Goal: Transaction & Acquisition: Purchase product/service

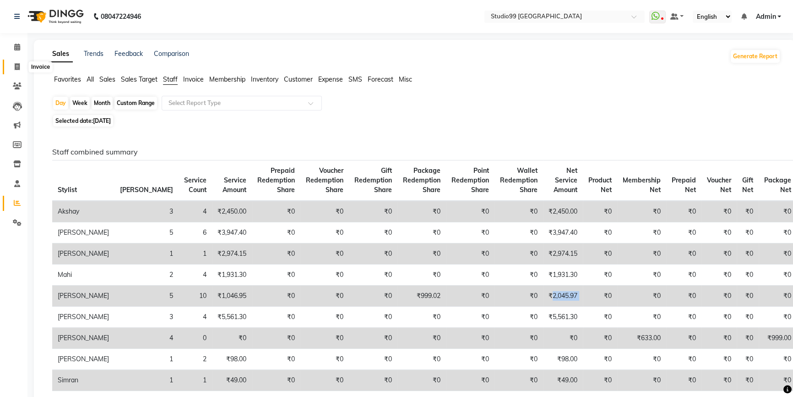
click at [15, 66] on icon at bounding box center [17, 66] width 5 height 7
select select "6042"
select select "service"
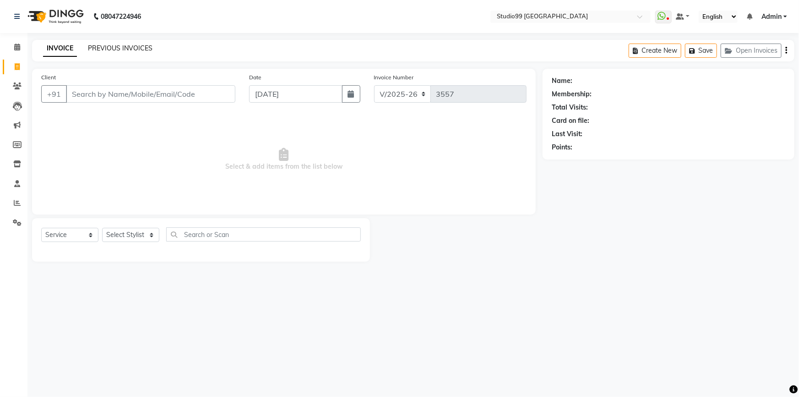
click at [137, 50] on link "PREVIOUS INVOICES" at bounding box center [120, 48] width 65 height 8
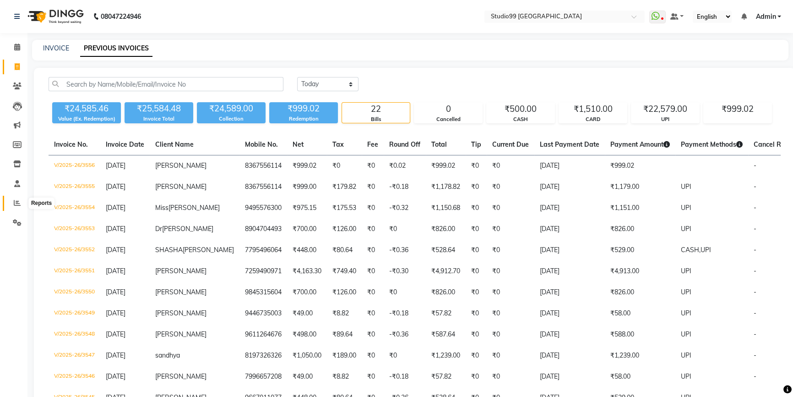
click at [17, 201] on icon at bounding box center [17, 202] width 7 height 7
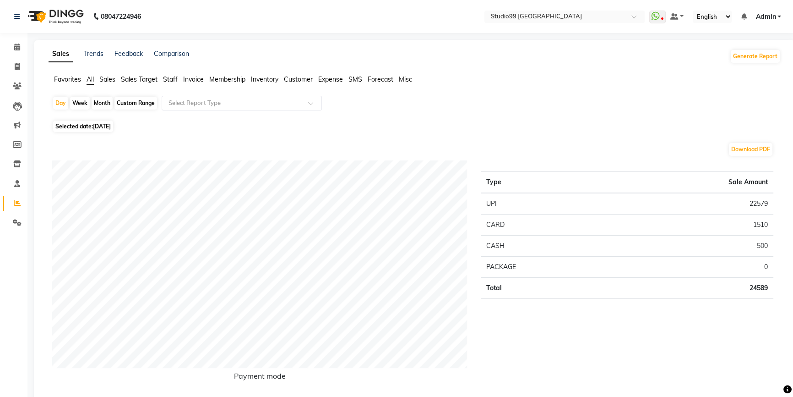
click at [174, 75] on li "Staff" at bounding box center [170, 80] width 15 height 10
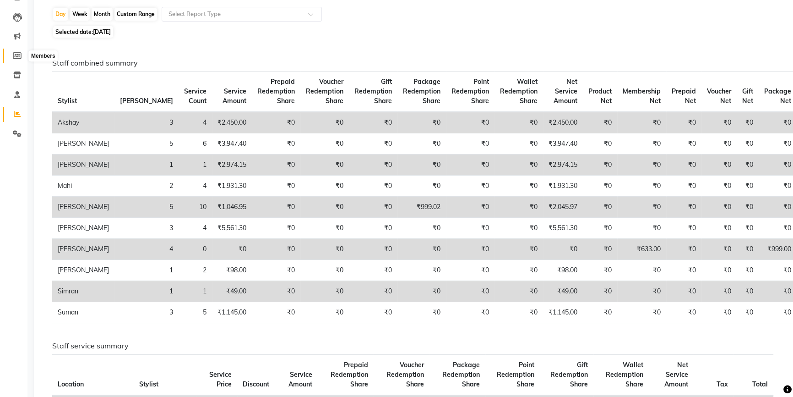
scroll to position [41, 0]
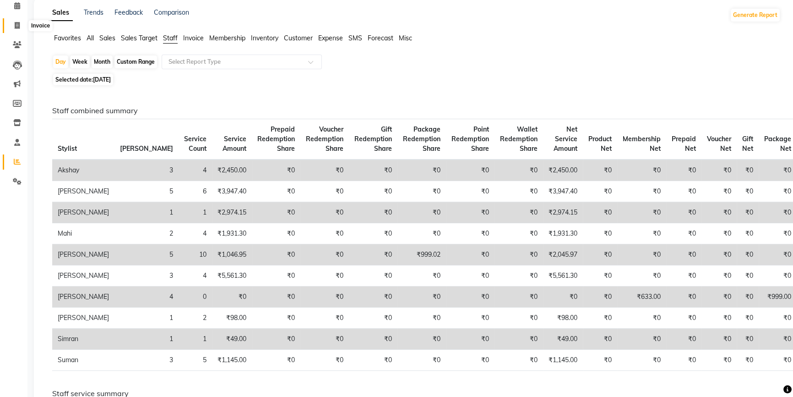
click at [18, 26] on icon at bounding box center [17, 25] width 5 height 7
select select "6042"
select select "service"
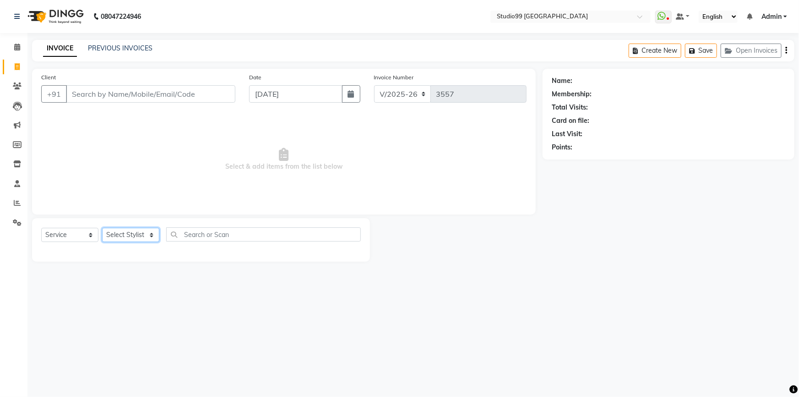
click at [124, 233] on select "Select Stylist Admin AKSHAY AMARJIT Dina GOUTAM Gulshan mahi Nobil Hasan Rafeeq…" at bounding box center [130, 235] width 57 height 14
select select "62978"
click at [102, 228] on select "Select Stylist Admin AKSHAY AMARJIT Dina GOUTAM Gulshan mahi Nobil Hasan Rafeeq…" at bounding box center [130, 235] width 57 height 14
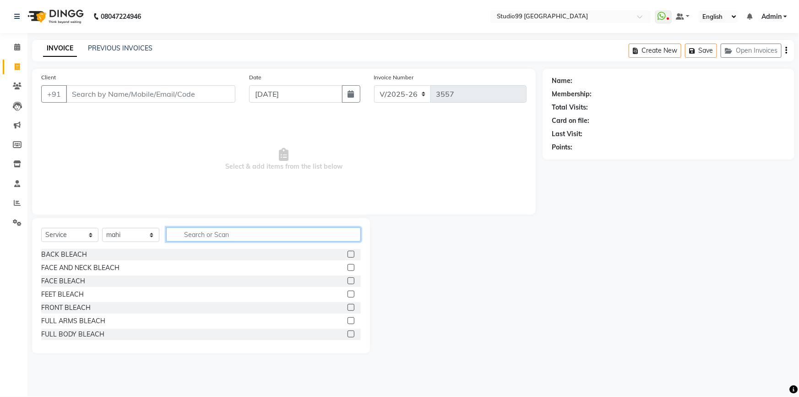
click at [195, 234] on input "text" at bounding box center [263, 234] width 195 height 14
type input "full arms"
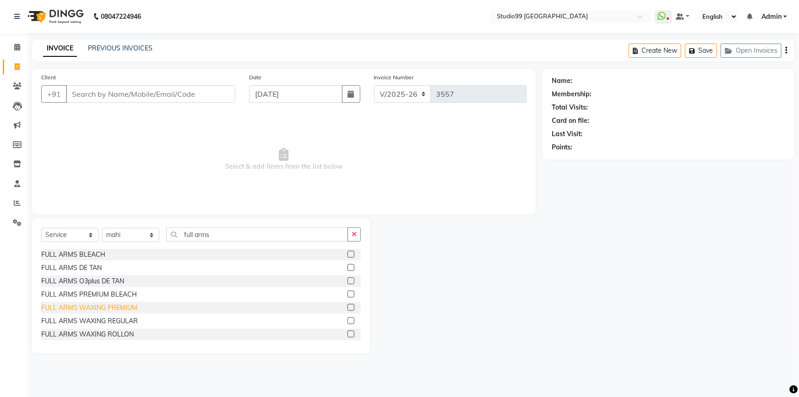
click at [101, 308] on div "FULL ARMS WAXING PREMIUM" at bounding box center [89, 308] width 96 height 10
checkbox input "false"
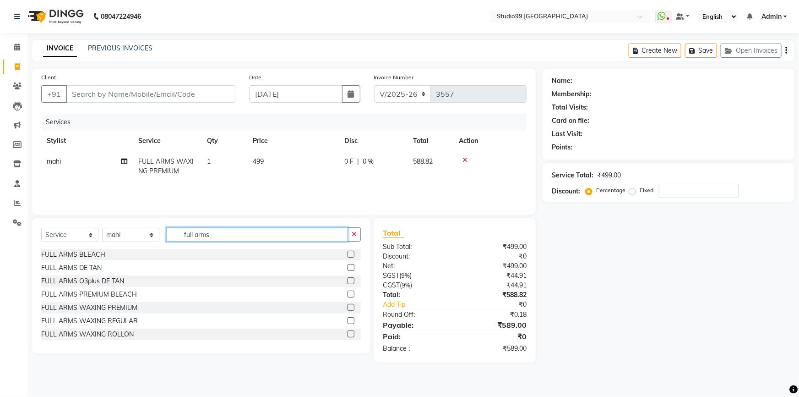
drag, startPoint x: 219, startPoint y: 231, endPoint x: 163, endPoint y: 235, distance: 56.9
click at [163, 237] on div "Select Service Product Membership Package Voucher Prepaid Gift Card Select Styl…" at bounding box center [201, 238] width 320 height 22
type input "full leg"
click at [95, 309] on div "FULL LEGS WAXING PREMIUM" at bounding box center [87, 308] width 93 height 10
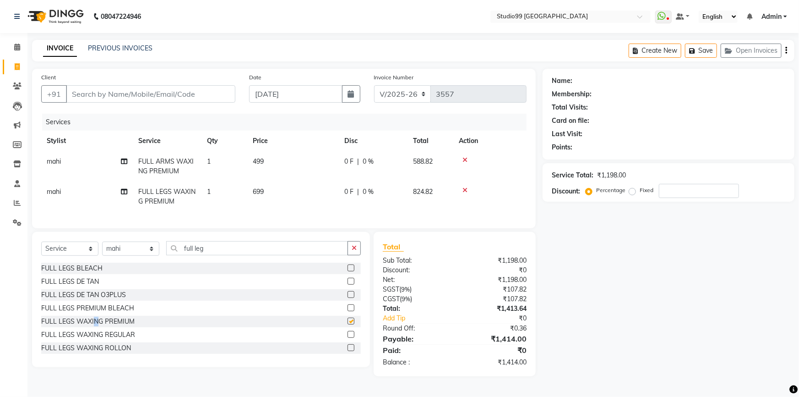
checkbox input "false"
drag, startPoint x: 213, startPoint y: 256, endPoint x: 167, endPoint y: 258, distance: 46.3
click at [167, 255] on input "full leg" at bounding box center [257, 248] width 182 height 14
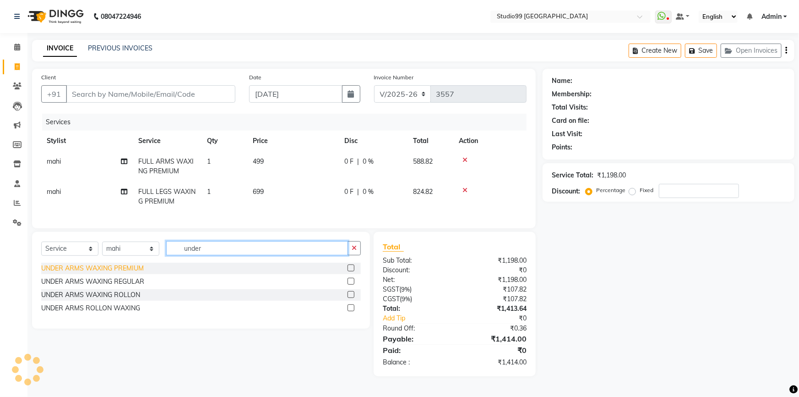
type input "under"
click at [89, 273] on div "UNDER ARMS WAXING PREMIUM" at bounding box center [92, 268] width 103 height 10
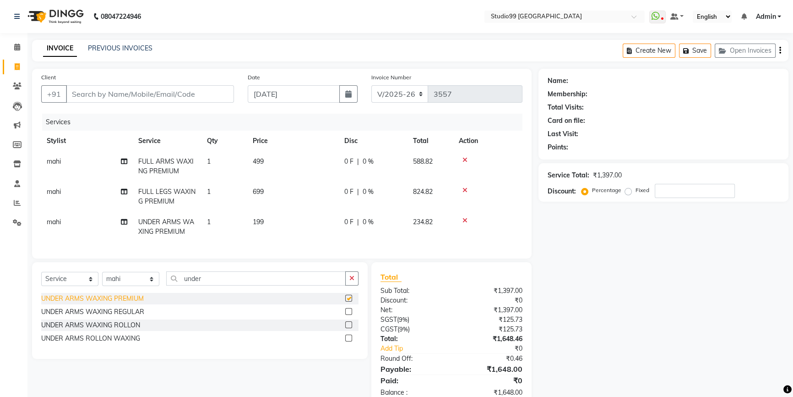
checkbox input "false"
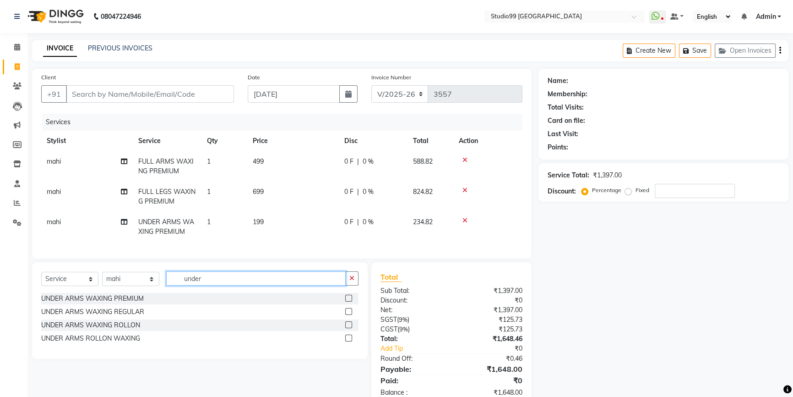
drag, startPoint x: 210, startPoint y: 285, endPoint x: 146, endPoint y: 283, distance: 64.6
click at [146, 283] on div "Select Service Product Membership Package Voucher Prepaid Gift Card Select Styl…" at bounding box center [199, 282] width 317 height 22
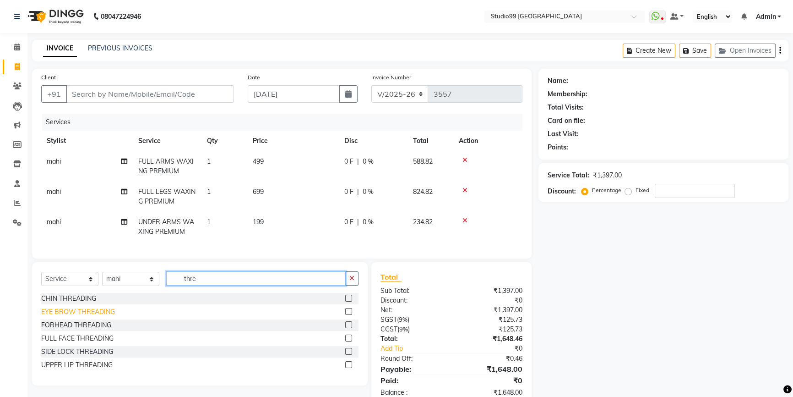
type input "thre"
click at [91, 316] on div "EYE BROW THREADING" at bounding box center [78, 312] width 74 height 10
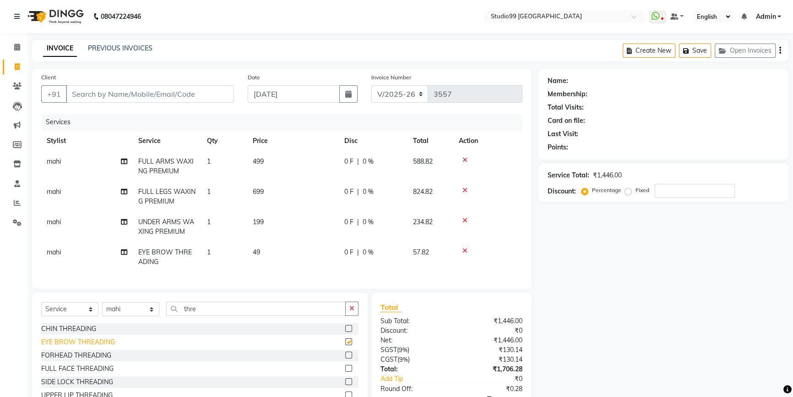
checkbox input "false"
click at [138, 90] on input "Client" at bounding box center [150, 93] width 168 height 17
type input "8"
type input "0"
type input "8249850217"
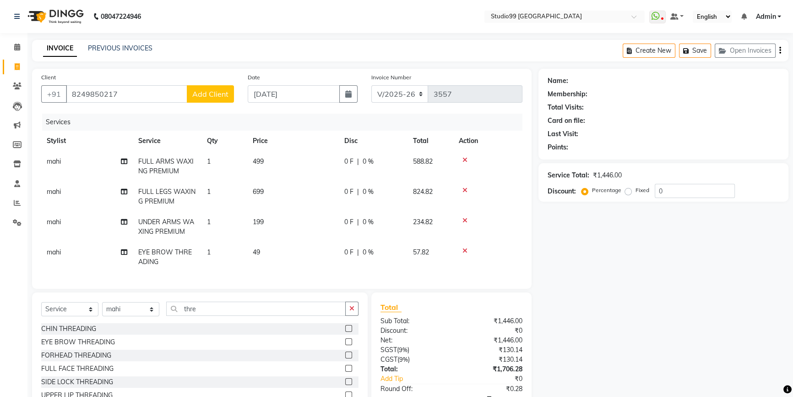
click at [206, 93] on span "Add Client" at bounding box center [210, 93] width 36 height 9
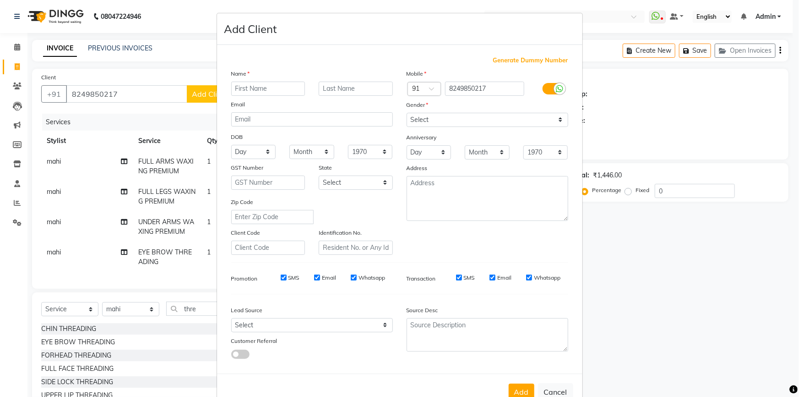
click at [251, 88] on input "text" at bounding box center [268, 89] width 74 height 14
type input "Miss"
type input "M"
type input "Puja"
click at [423, 114] on select "Select Male Female Other Prefer Not To Say" at bounding box center [488, 120] width 162 height 14
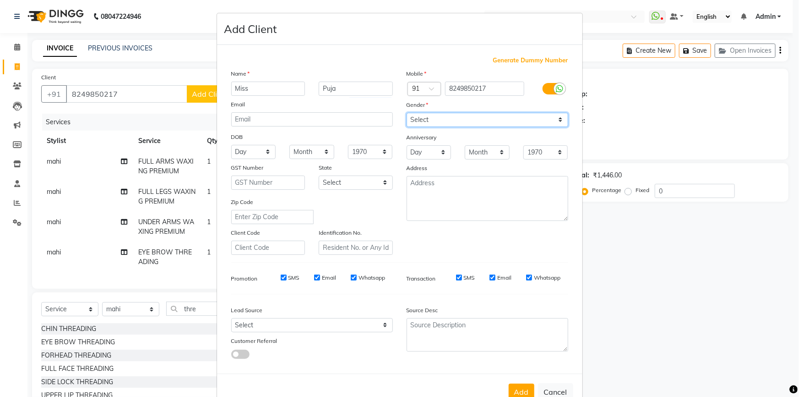
select select "female"
click at [407, 113] on select "Select Male Female Other Prefer Not To Say" at bounding box center [488, 120] width 162 height 14
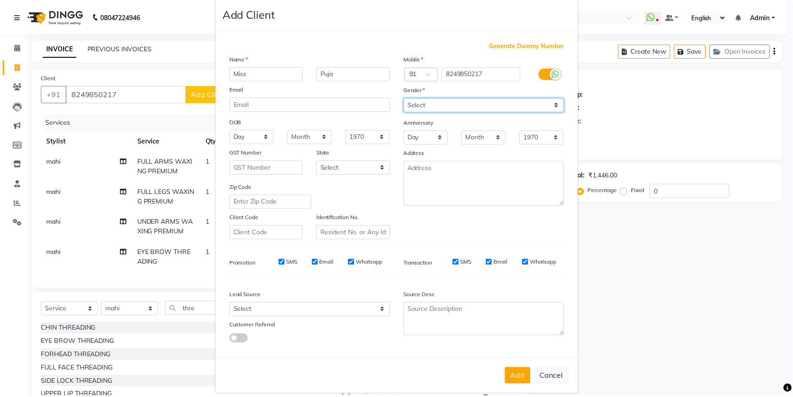
scroll to position [28, 0]
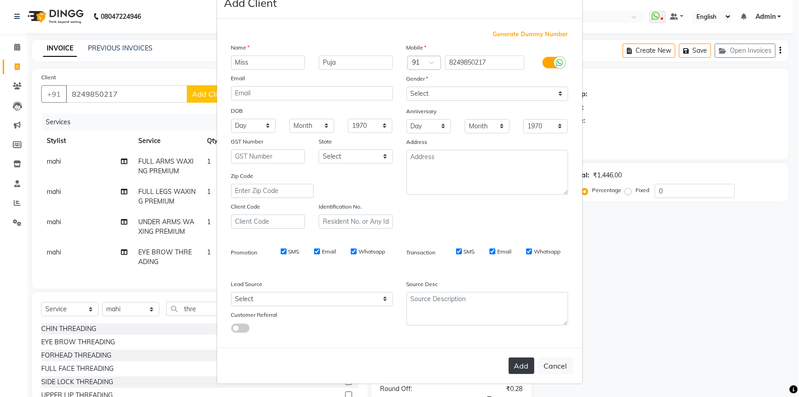
click at [527, 368] on button "Add" at bounding box center [522, 365] width 26 height 16
select select
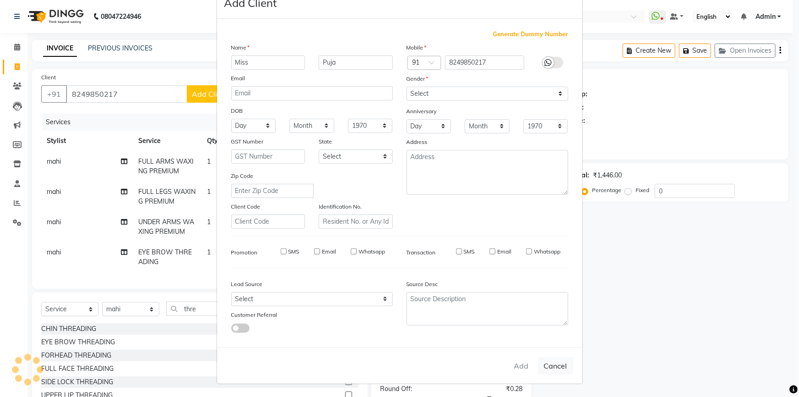
select select
checkbox input "false"
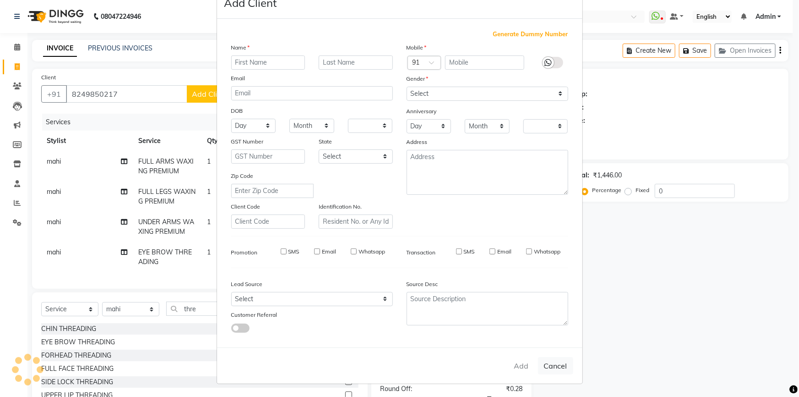
checkbox input "false"
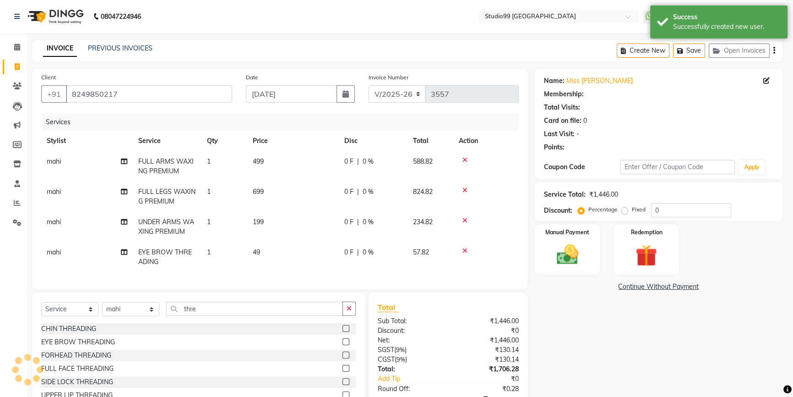
select select "1: Object"
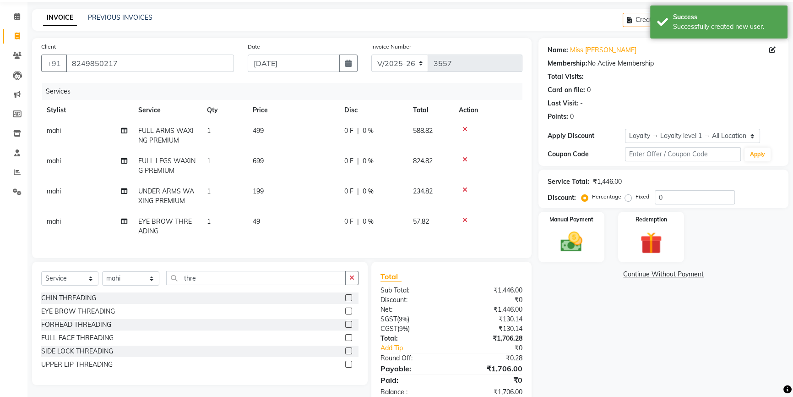
scroll to position [60, 0]
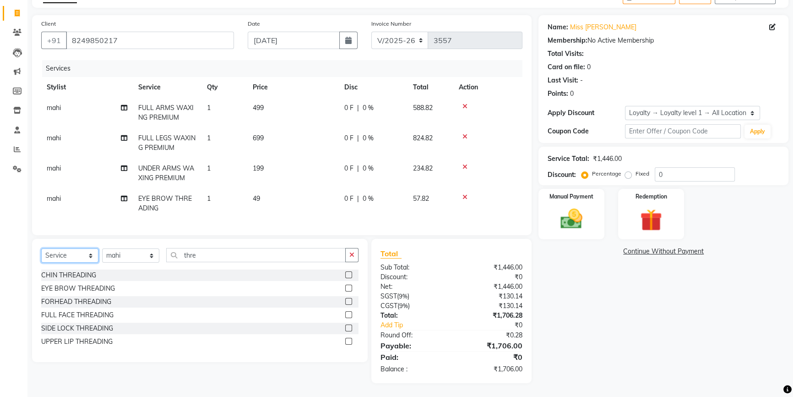
click at [73, 256] on select "Select Service Product Membership Package Voucher Prepaid Gift Card" at bounding box center [69, 255] width 57 height 14
select select "membership"
click at [41, 248] on select "Select Service Product Membership Package Voucher Prepaid Gift Card" at bounding box center [69, 255] width 57 height 14
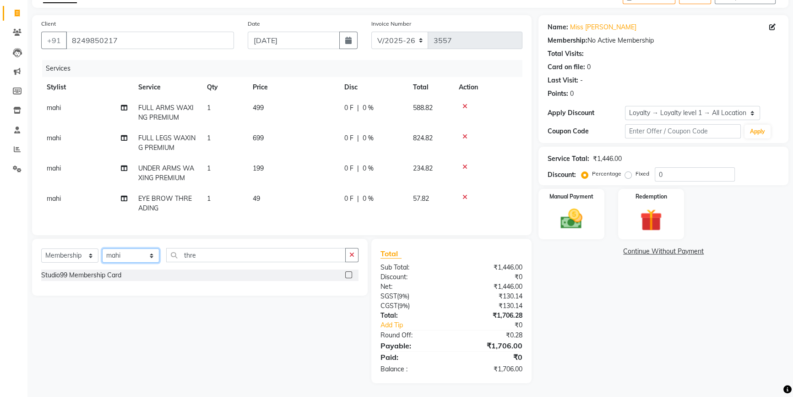
click at [129, 256] on select "Select Stylist Admin AKSHAY AMARJIT Dina GOUTAM Gulshan mahi Nobil Hasan Rafeeq…" at bounding box center [130, 255] width 57 height 14
select select "43358"
click at [102, 248] on select "Select Stylist Admin AKSHAY AMARJIT Dina GOUTAM Gulshan mahi Nobil Hasan Rafeeq…" at bounding box center [130, 255] width 57 height 14
click at [349, 275] on label at bounding box center [348, 274] width 7 height 7
click at [349, 275] on input "checkbox" at bounding box center [348, 275] width 6 height 6
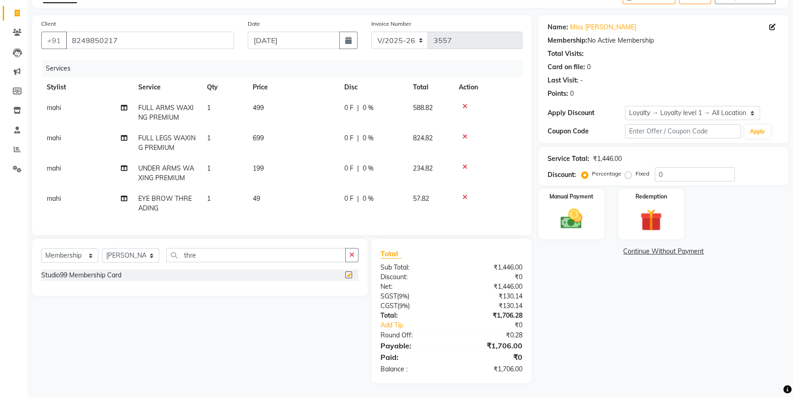
select select "select"
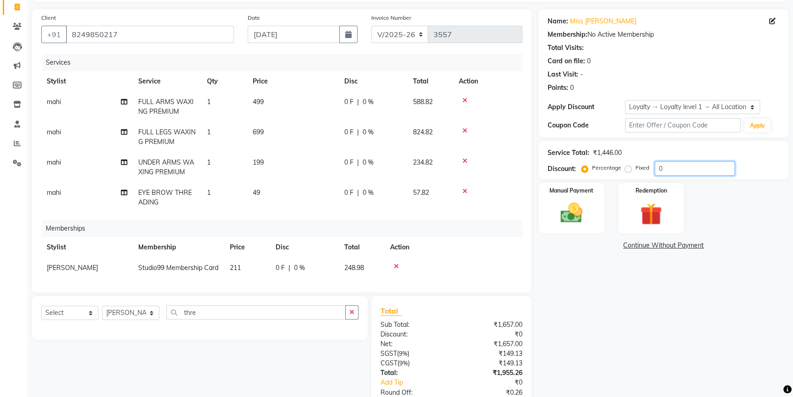
drag, startPoint x: 688, startPoint y: 170, endPoint x: 629, endPoint y: 168, distance: 58.7
click at [629, 168] on div "Percentage Fixed 0" at bounding box center [659, 168] width 152 height 14
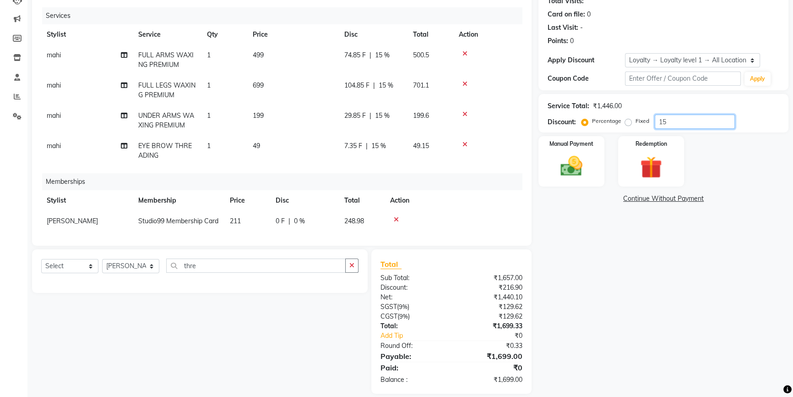
scroll to position [117, 0]
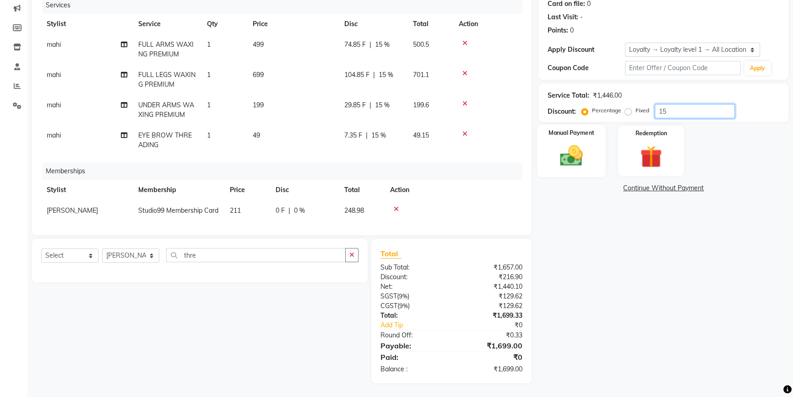
type input "15"
click at [590, 168] on img at bounding box center [571, 155] width 37 height 26
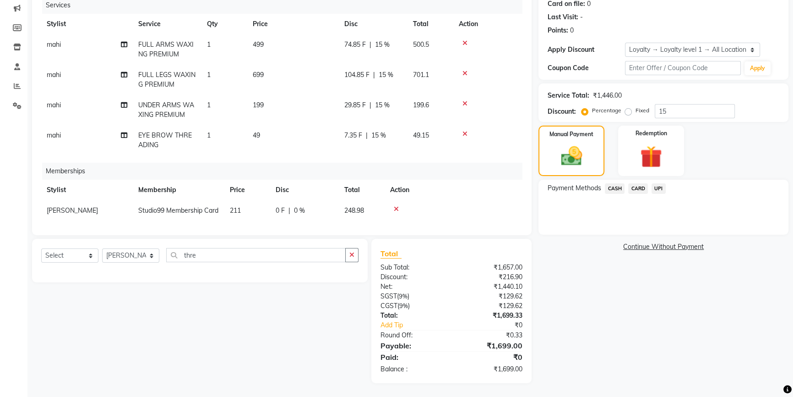
click at [658, 188] on span "UPI" at bounding box center [659, 188] width 14 height 11
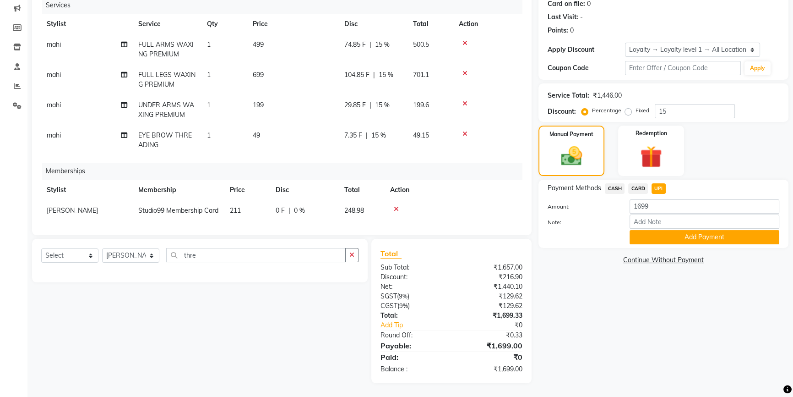
click at [669, 244] on div "Payment Methods CASH CARD UPI Amount: 1699 Note: Add Payment" at bounding box center [664, 214] width 250 height 68
click at [669, 239] on button "Add Payment" at bounding box center [705, 237] width 150 height 14
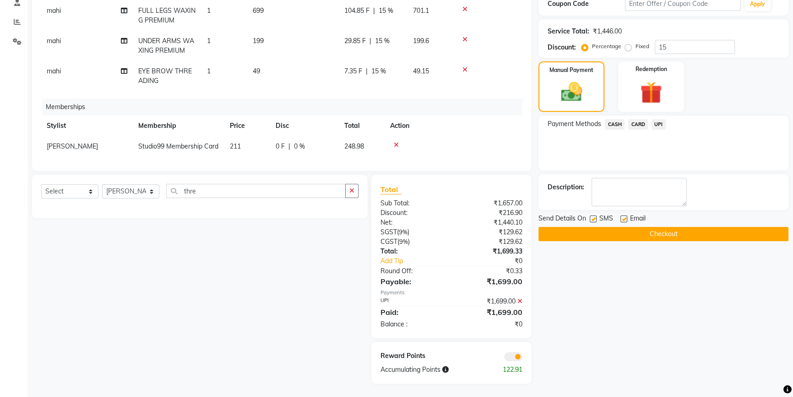
scroll to position [182, 0]
click at [659, 235] on button "Checkout" at bounding box center [664, 233] width 250 height 14
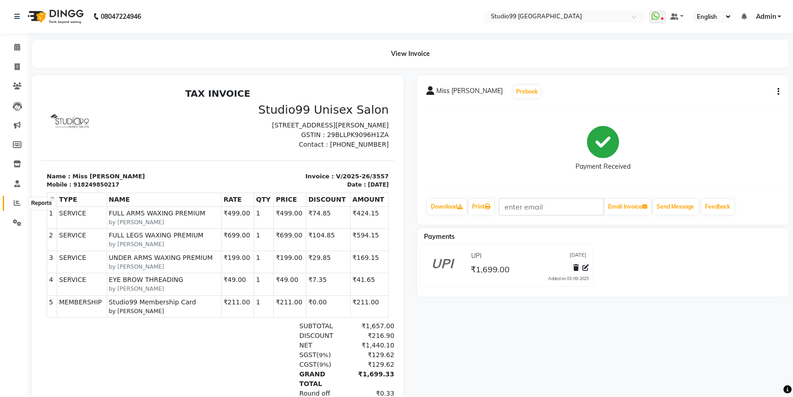
click at [18, 199] on icon at bounding box center [17, 202] width 7 height 7
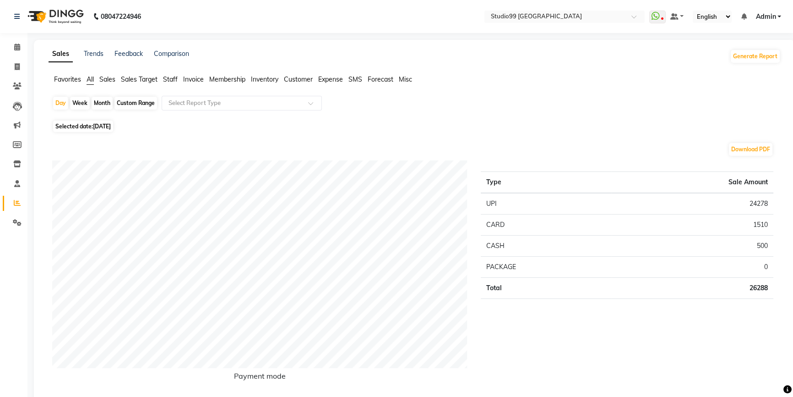
click at [172, 80] on span "Staff" at bounding box center [170, 79] width 15 height 8
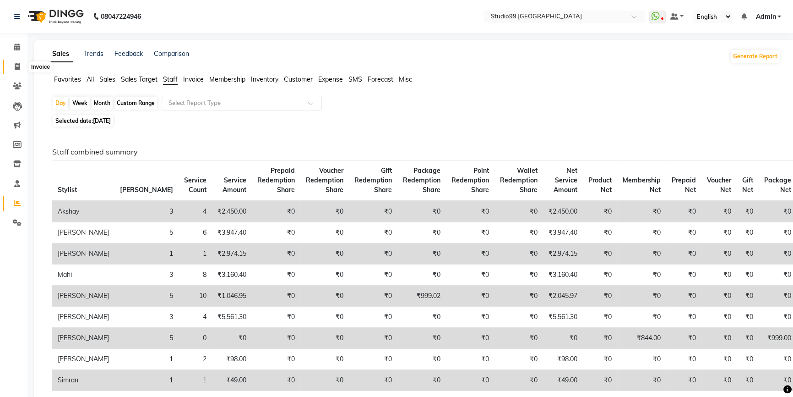
click at [17, 67] on icon at bounding box center [17, 66] width 5 height 7
select select "service"
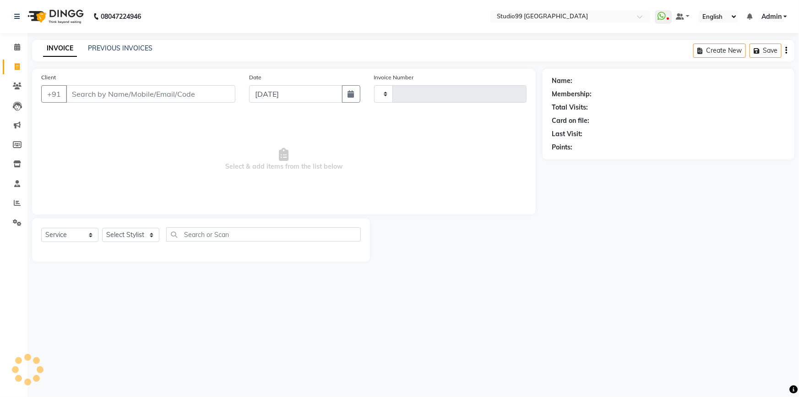
type input "3558"
select select "6042"
click at [100, 51] on link "PREVIOUS INVOICES" at bounding box center [120, 48] width 65 height 8
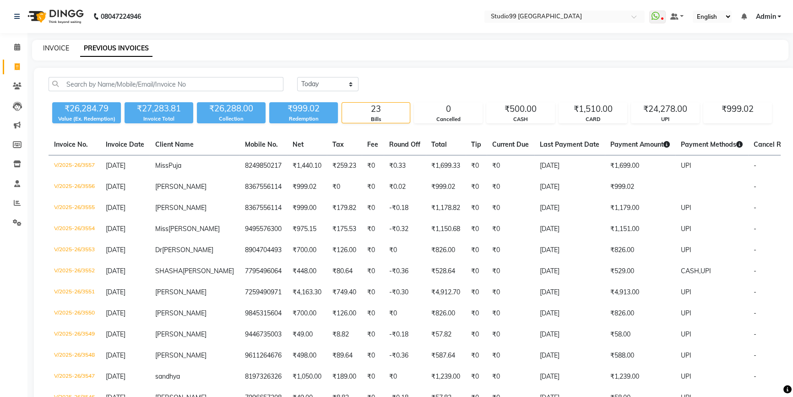
click at [46, 49] on link "INVOICE" at bounding box center [56, 48] width 26 height 8
select select "service"
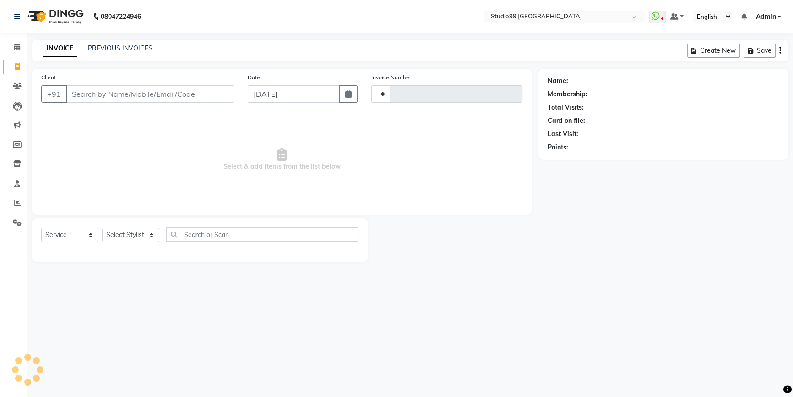
type input "3558"
select select "6042"
click at [15, 204] on icon at bounding box center [17, 202] width 7 height 7
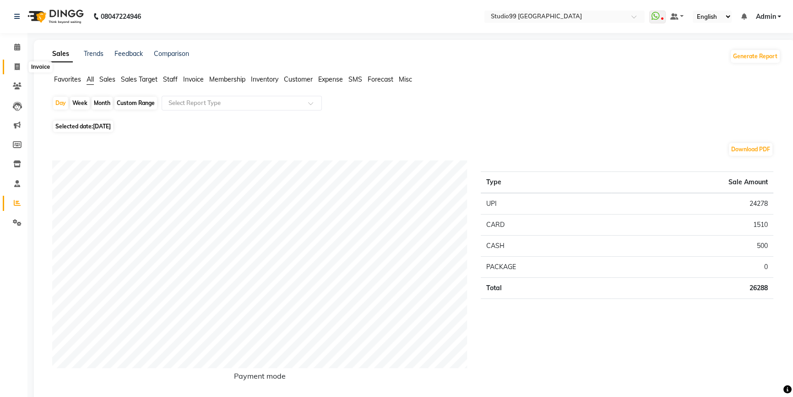
click at [16, 67] on icon at bounding box center [17, 66] width 5 height 7
select select "service"
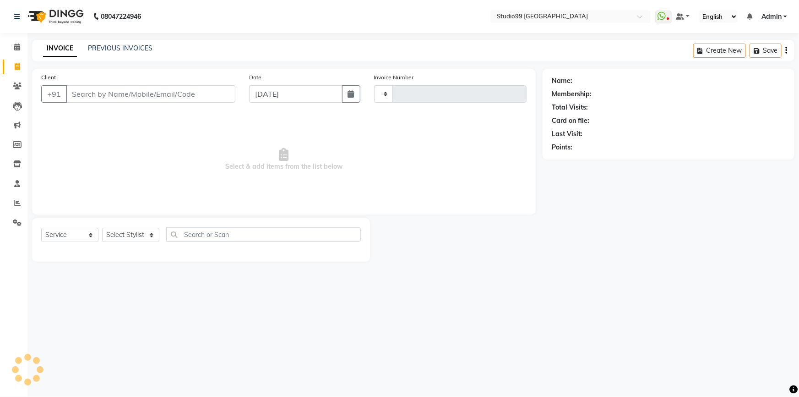
type input "3558"
select select "6042"
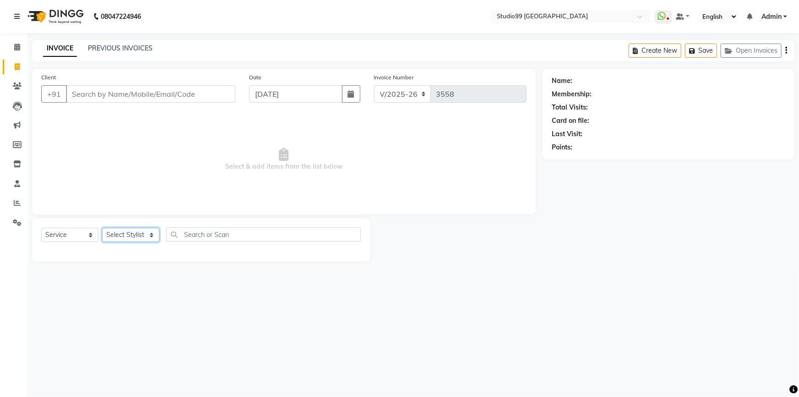
click at [132, 240] on select "Select Stylist" at bounding box center [130, 235] width 57 height 14
click at [102, 228] on select "Select Stylist Admin AKSHAY AMARJIT Dina GOUTAM Gulshan mahi Nobil Hasan Rafeeq…" at bounding box center [130, 235] width 57 height 14
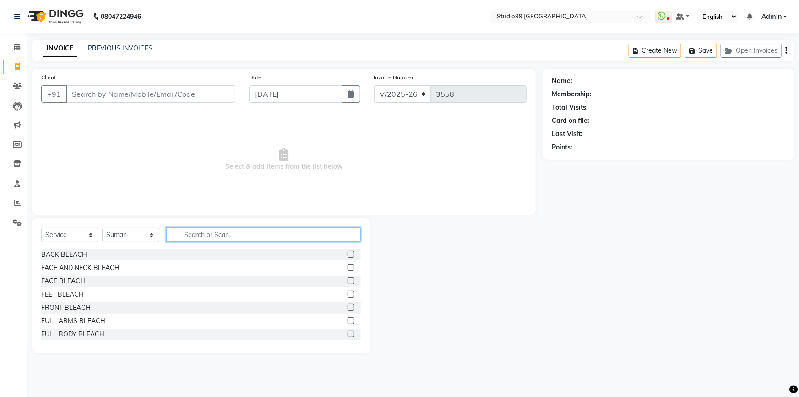
click at [233, 235] on input "text" at bounding box center [263, 234] width 195 height 14
click at [133, 237] on select "Select Stylist Admin AKSHAY AMARJIT Dina GOUTAM Gulshan mahi Nobil Hasan Rafeeq…" at bounding box center [130, 235] width 57 height 14
select select "43358"
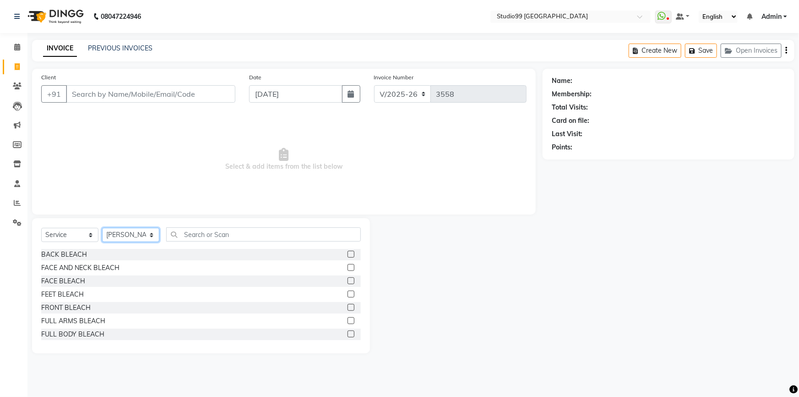
click at [102, 228] on select "Select Stylist Admin AKSHAY AMARJIT Dina GOUTAM Gulshan mahi Nobil Hasan Rafeeq…" at bounding box center [130, 235] width 57 height 14
click at [72, 235] on select "Select Service Product Membership Package Voucher Prepaid Gift Card" at bounding box center [69, 235] width 57 height 14
click at [136, 93] on input "Client" at bounding box center [150, 93] width 169 height 17
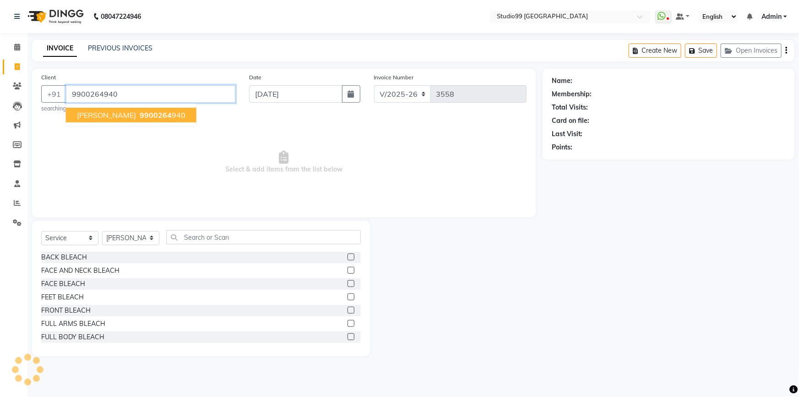
type input "9900264940"
select select "2: Object"
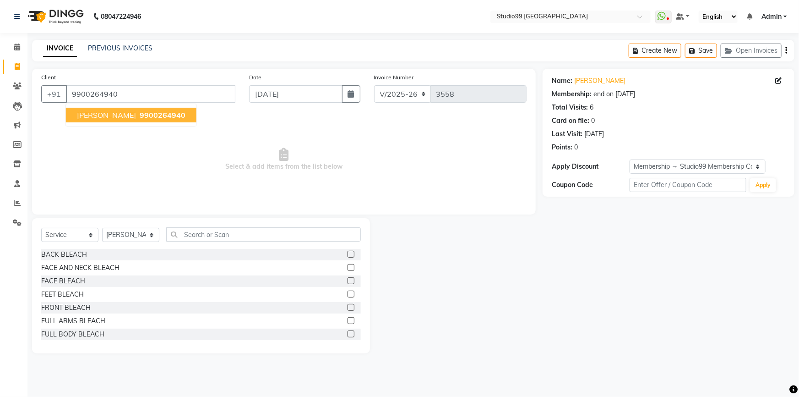
click at [138, 114] on ngb-highlight "9900264940" at bounding box center [162, 114] width 48 height 9
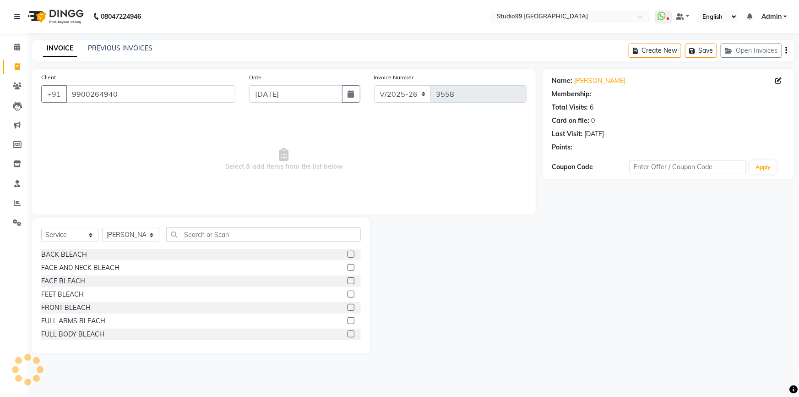
select select "2: Object"
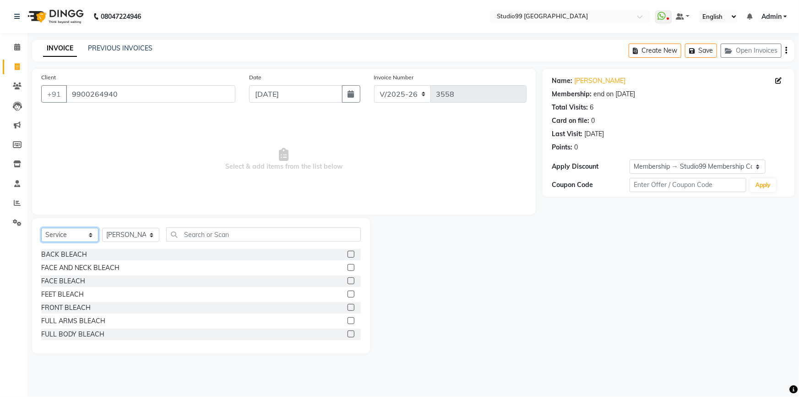
click at [71, 237] on select "Select Service Product Membership Package Voucher Prepaid Gift Card" at bounding box center [69, 235] width 57 height 14
select select "package"
click at [41, 228] on select "Select Service Product Membership Package Voucher Prepaid Gift Card" at bounding box center [69, 235] width 57 height 14
click at [96, 334] on div "MEN ESSENTIALS 4" at bounding box center [70, 334] width 59 height 10
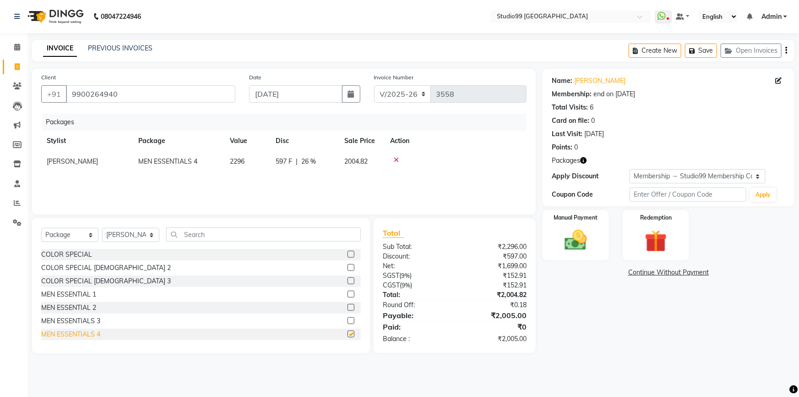
checkbox input "false"
click at [582, 241] on img at bounding box center [576, 240] width 38 height 27
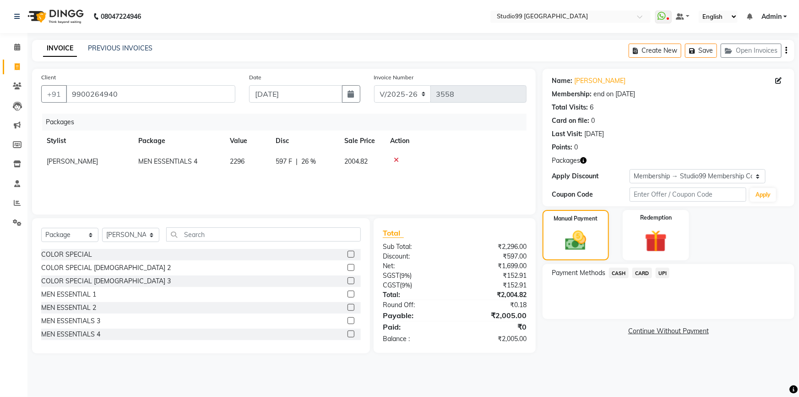
click at [639, 272] on span "CARD" at bounding box center [642, 272] width 20 height 11
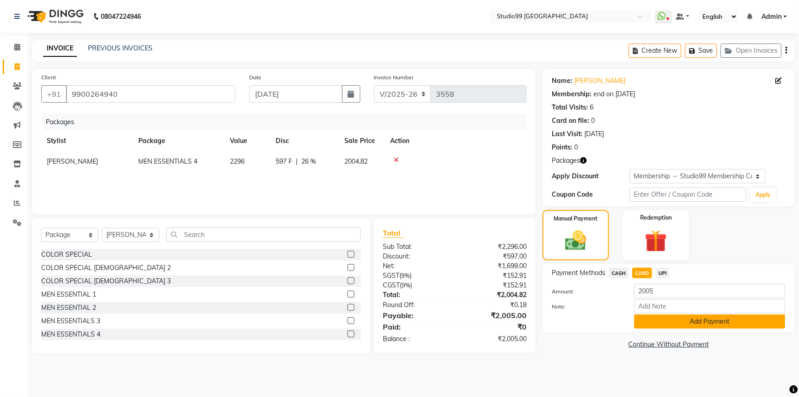
click at [682, 321] on button "Add Payment" at bounding box center [709, 321] width 151 height 14
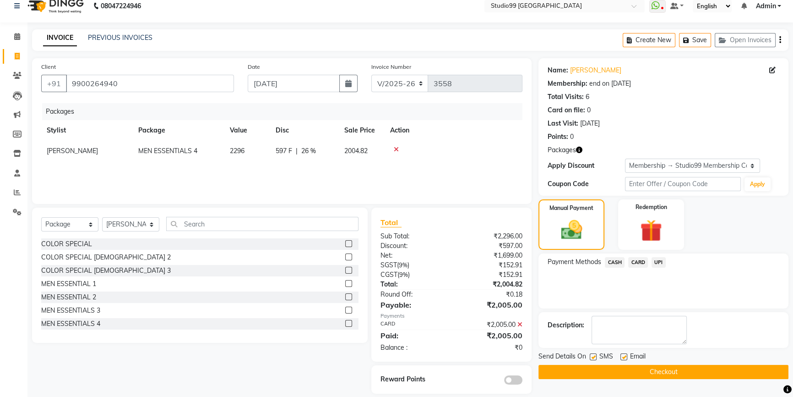
scroll to position [22, 0]
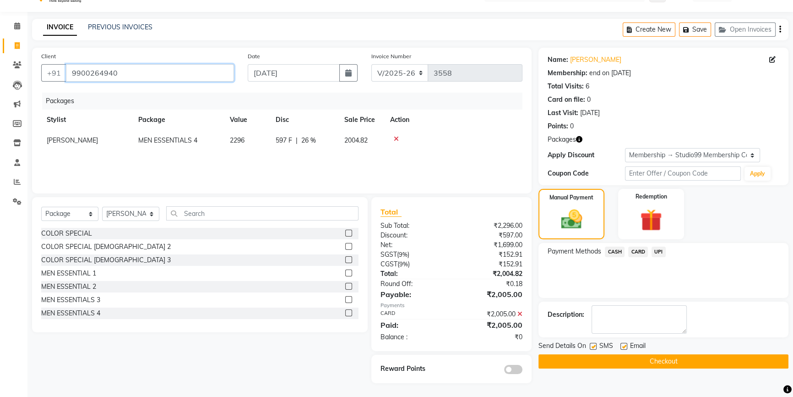
drag, startPoint x: 71, startPoint y: 73, endPoint x: 143, endPoint y: 72, distance: 72.8
click at [143, 73] on input "9900264940" at bounding box center [150, 72] width 168 height 17
click at [671, 362] on button "Checkout" at bounding box center [664, 361] width 250 height 14
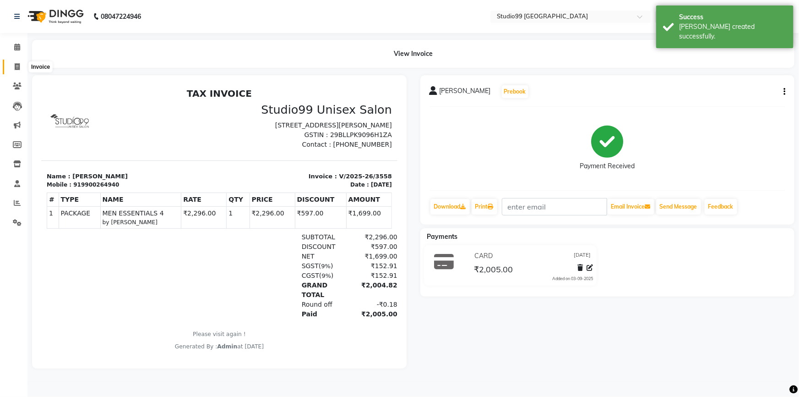
click at [16, 64] on icon at bounding box center [17, 66] width 5 height 7
select select "6042"
select select "service"
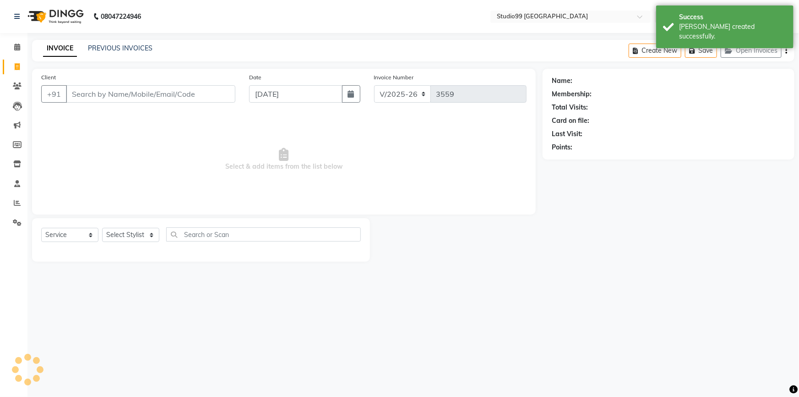
click at [96, 93] on input "Client" at bounding box center [150, 93] width 169 height 17
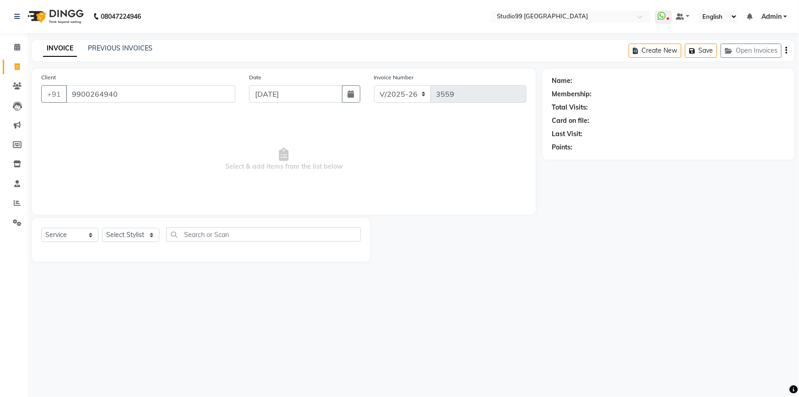
type input "9900264940"
select select "2: Object"
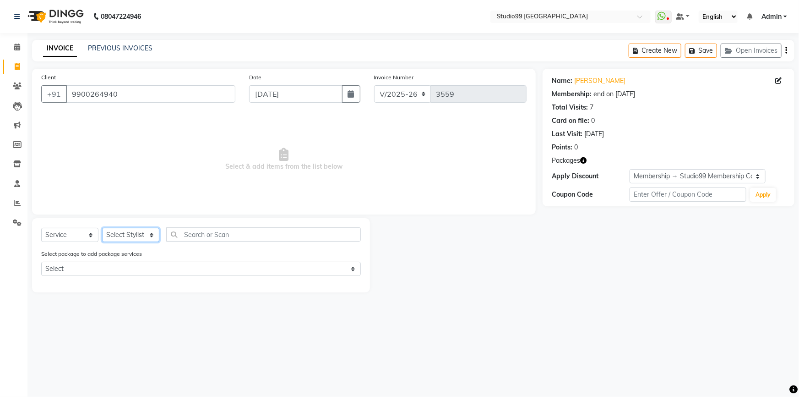
click at [136, 234] on select "Select Stylist Admin AKSHAY AMARJIT Dina GOUTAM Gulshan mahi Nobil Hasan Rafeeq…" at bounding box center [130, 235] width 57 height 14
select select "43530"
click at [102, 228] on select "Select Stylist Admin AKSHAY AMARJIT Dina GOUTAM Gulshan mahi Nobil Hasan Rafeeq…" at bounding box center [130, 235] width 57 height 14
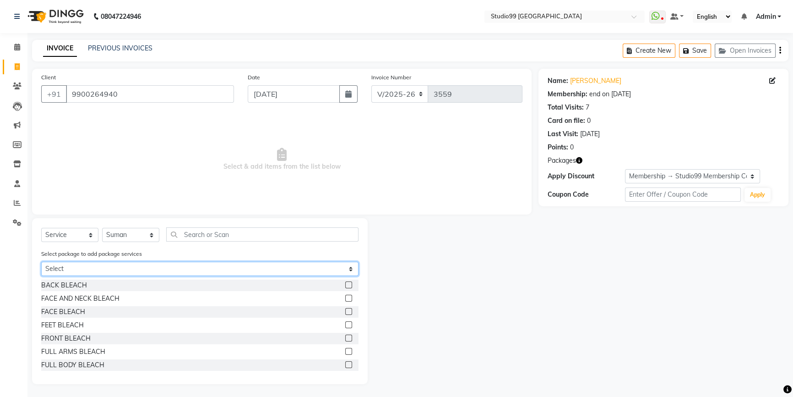
click at [114, 266] on select "Select MEN ESSENTIALS 4" at bounding box center [199, 268] width 317 height 14
select select "1: Object"
click at [41, 262] on select "Select MEN ESSENTIALS 4" at bounding box center [199, 268] width 317 height 14
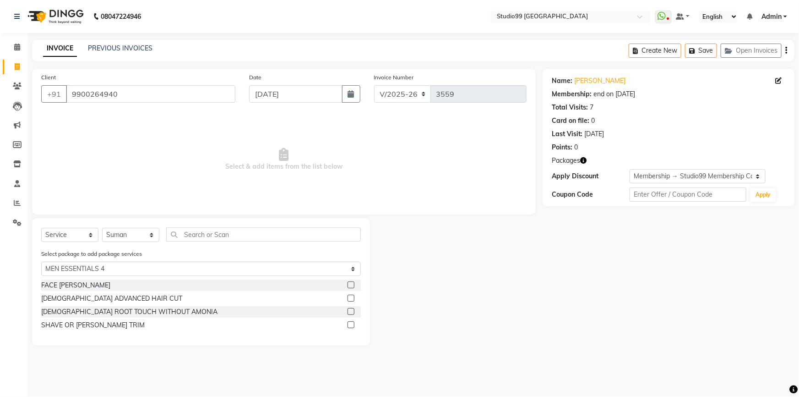
click at [351, 286] on label at bounding box center [351, 284] width 7 height 7
click at [351, 286] on input "checkbox" at bounding box center [351, 285] width 6 height 6
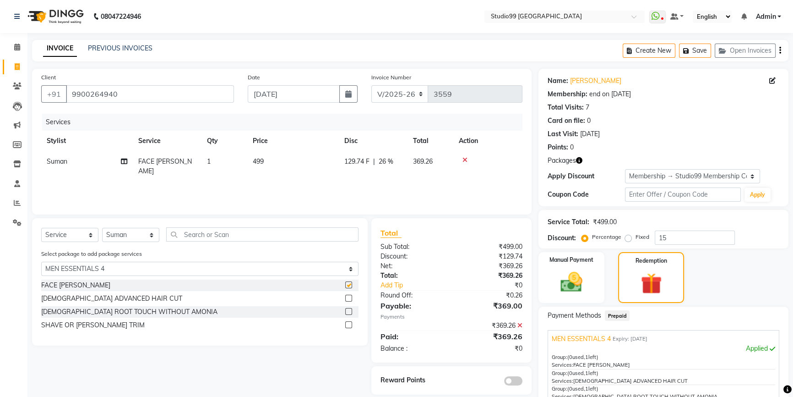
checkbox input "false"
click at [348, 298] on label at bounding box center [348, 297] width 7 height 7
click at [348, 298] on input "checkbox" at bounding box center [348, 298] width 6 height 6
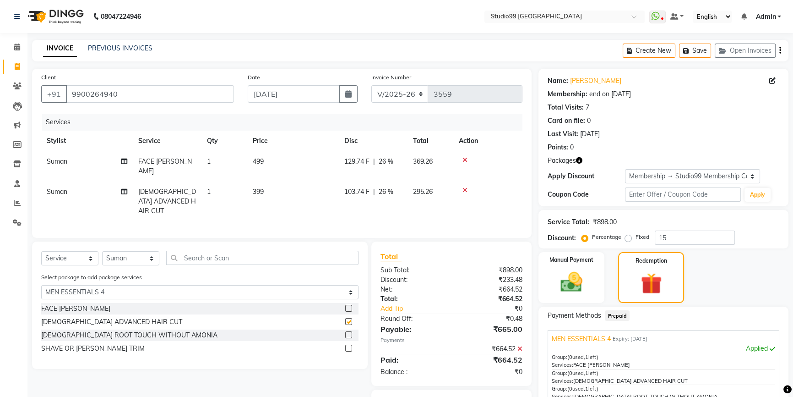
checkbox input "false"
click at [348, 331] on label at bounding box center [348, 334] width 7 height 7
click at [348, 332] on input "checkbox" at bounding box center [348, 335] width 6 height 6
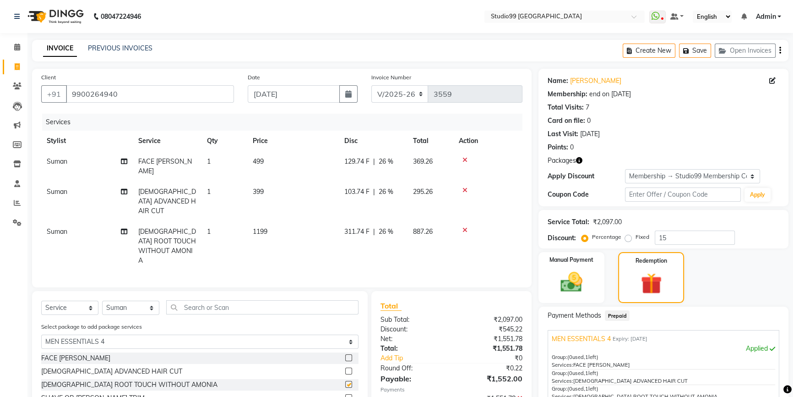
checkbox input "false"
click at [350, 394] on label at bounding box center [348, 397] width 7 height 7
click at [350, 395] on input "checkbox" at bounding box center [348, 398] width 6 height 6
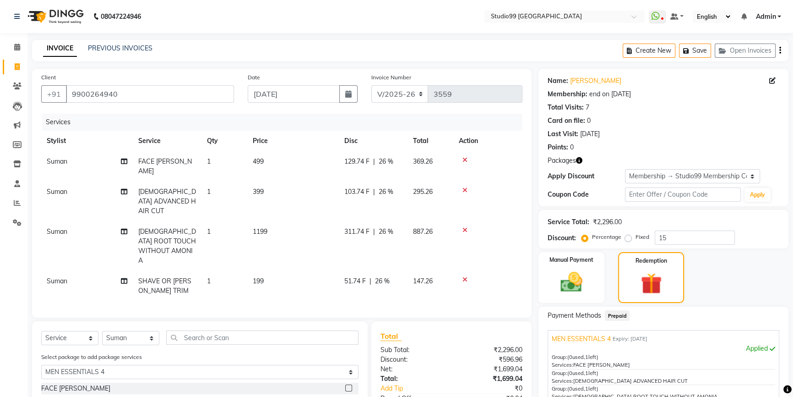
checkbox input "false"
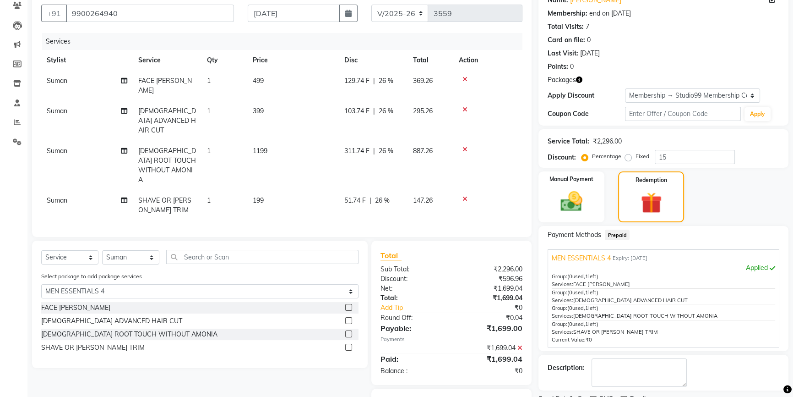
scroll to position [119, 0]
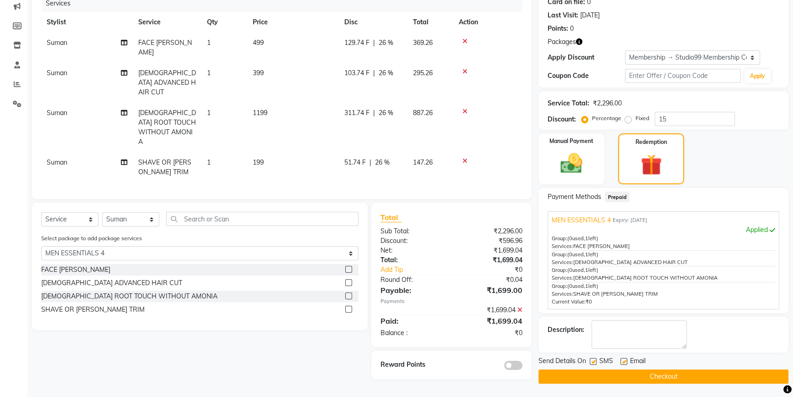
click at [648, 375] on button "Checkout" at bounding box center [664, 376] width 250 height 14
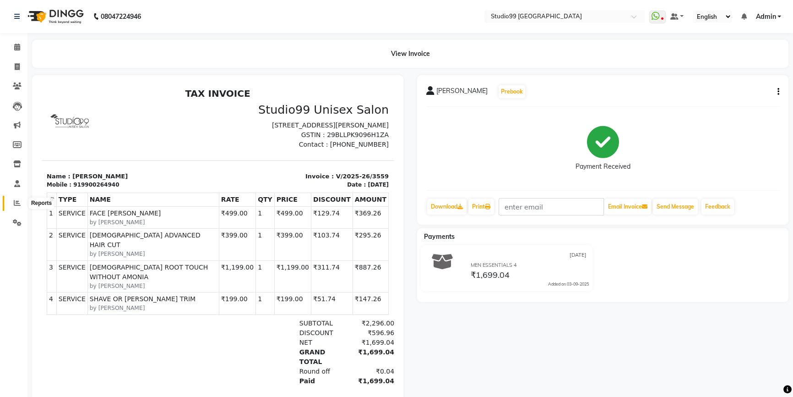
click at [16, 201] on icon at bounding box center [17, 202] width 7 height 7
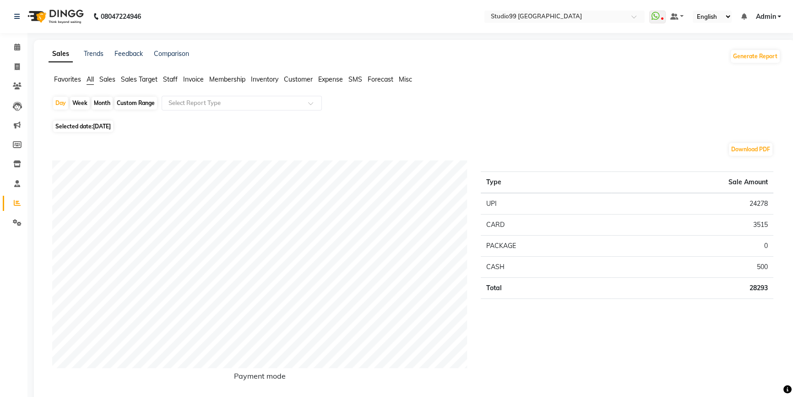
click at [170, 80] on span "Staff" at bounding box center [170, 79] width 15 height 8
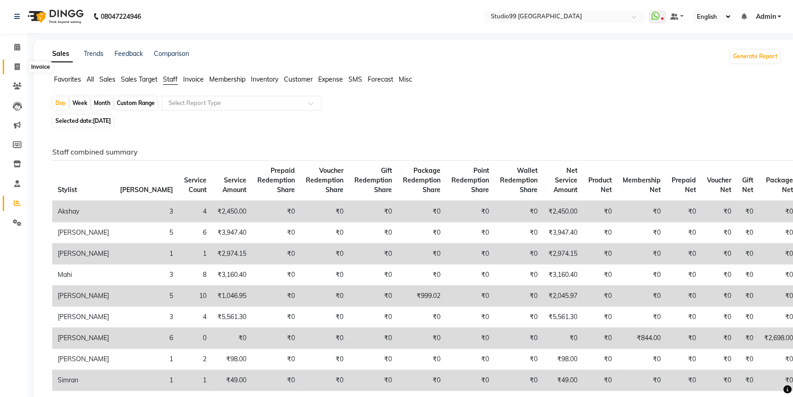
click at [16, 69] on icon at bounding box center [17, 66] width 5 height 7
select select "service"
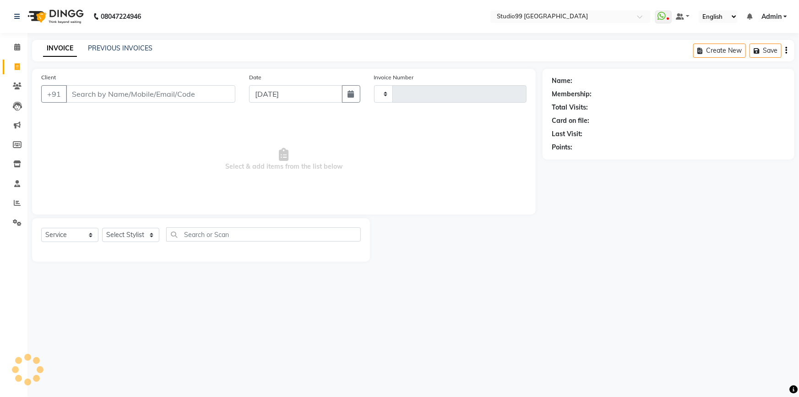
type input "3560"
select select "6042"
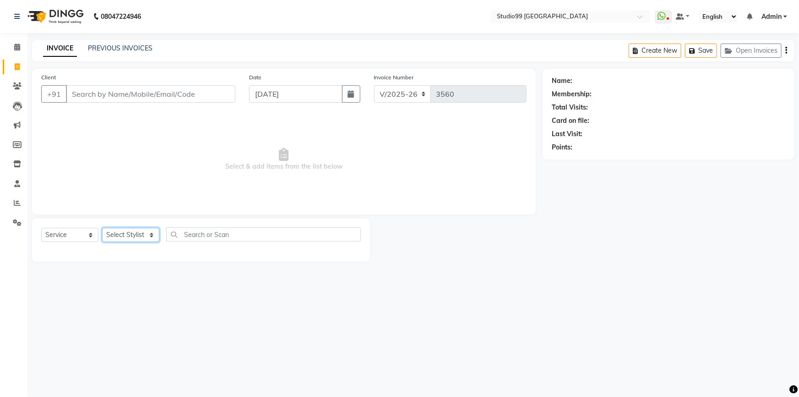
click at [147, 235] on select "Select Stylist Admin AKSHAY AMARJIT Dina GOUTAM Gulshan mahi Nobil Hasan Rafeeq…" at bounding box center [130, 235] width 57 height 14
select select "83728"
click at [102, 228] on select "Select Stylist Admin AKSHAY AMARJIT Dina GOUTAM Gulshan mahi Nobil Hasan Rafeeq…" at bounding box center [130, 235] width 57 height 14
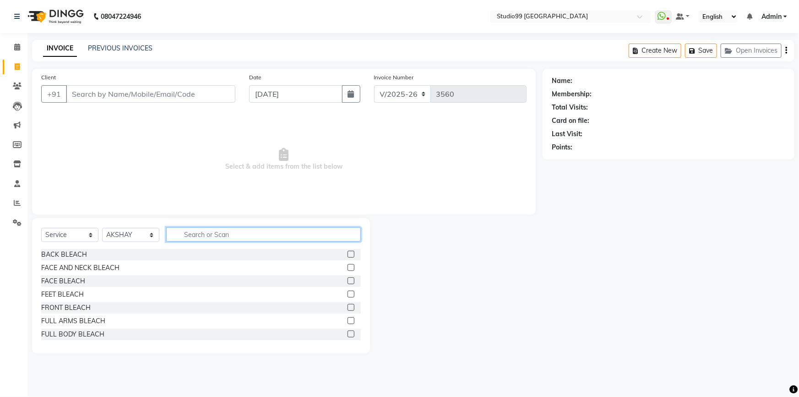
click at [216, 239] on input "text" at bounding box center [263, 234] width 195 height 14
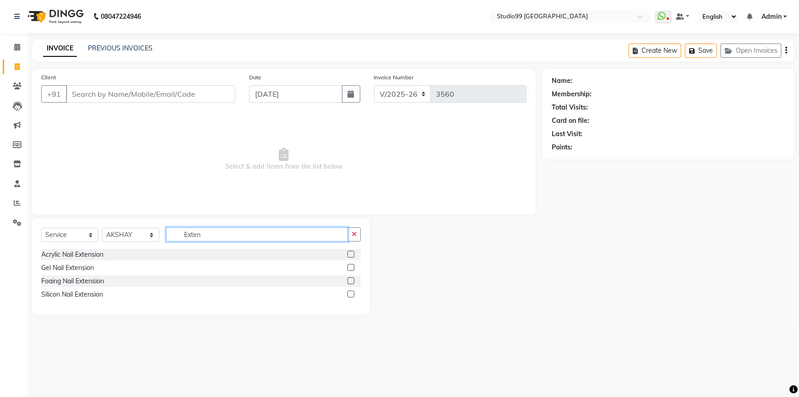
type input "Exten"
click at [352, 253] on label at bounding box center [351, 253] width 7 height 7
click at [352, 253] on input "checkbox" at bounding box center [351, 254] width 6 height 6
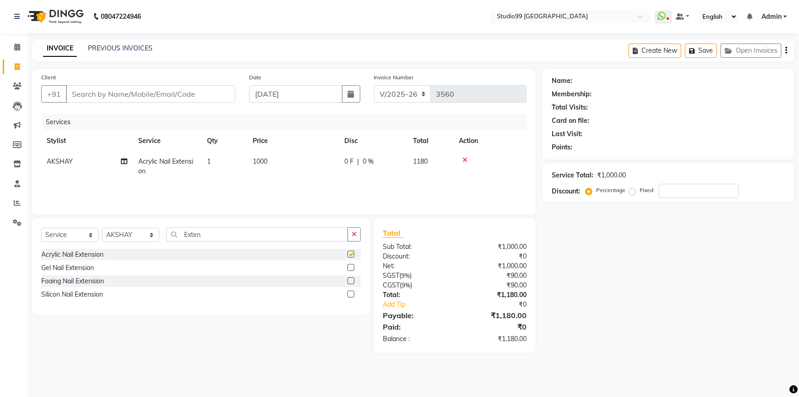
checkbox input "false"
drag, startPoint x: 207, startPoint y: 228, endPoint x: 185, endPoint y: 166, distance: 65.3
click at [174, 210] on div "Client +91 Date 03-09-2025 Invoice Number V/2025 V/2025-26 3560 Services Stylis…" at bounding box center [283, 211] width 517 height 284
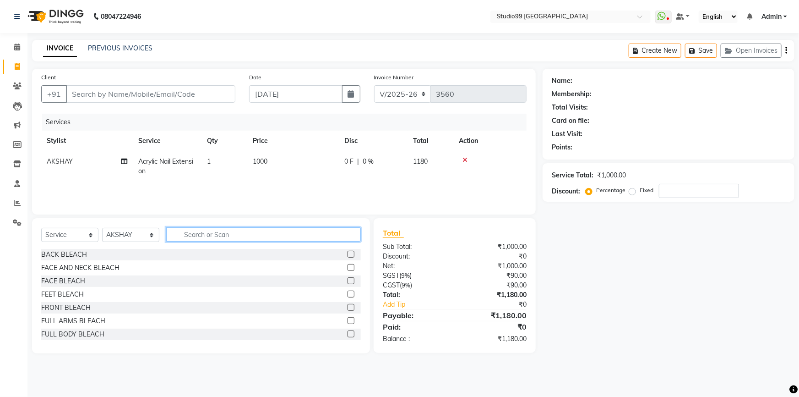
type input "e"
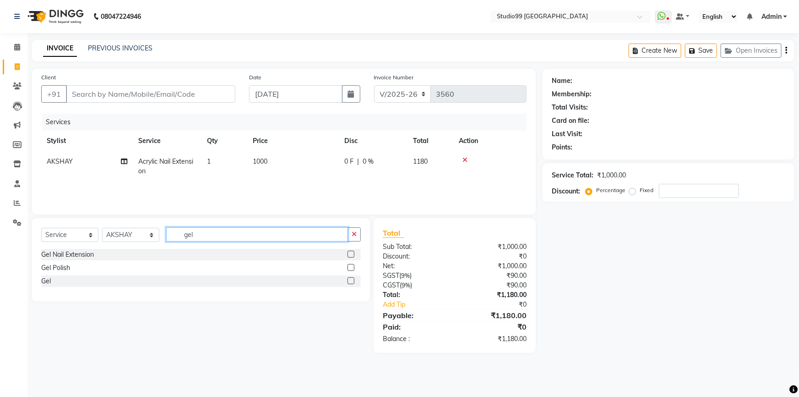
type input "gel"
click at [352, 267] on label at bounding box center [351, 267] width 7 height 7
click at [352, 267] on input "checkbox" at bounding box center [351, 268] width 6 height 6
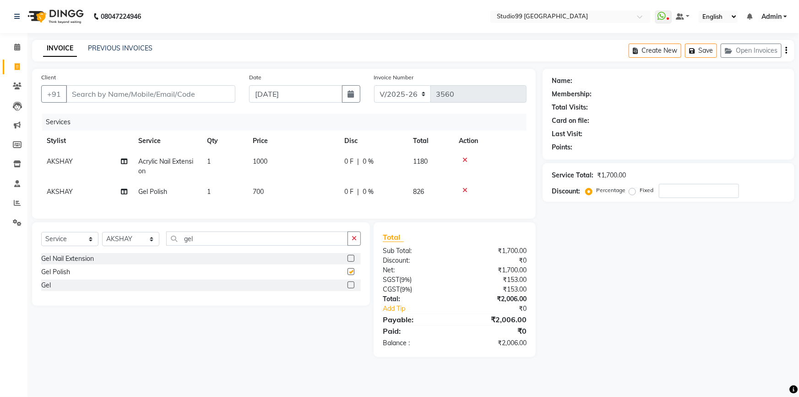
checkbox input "false"
drag, startPoint x: 202, startPoint y: 249, endPoint x: 164, endPoint y: 247, distance: 38.0
click at [164, 247] on div "Select Service Product Membership Package Voucher Prepaid Gift Card Select Styl…" at bounding box center [201, 242] width 320 height 22
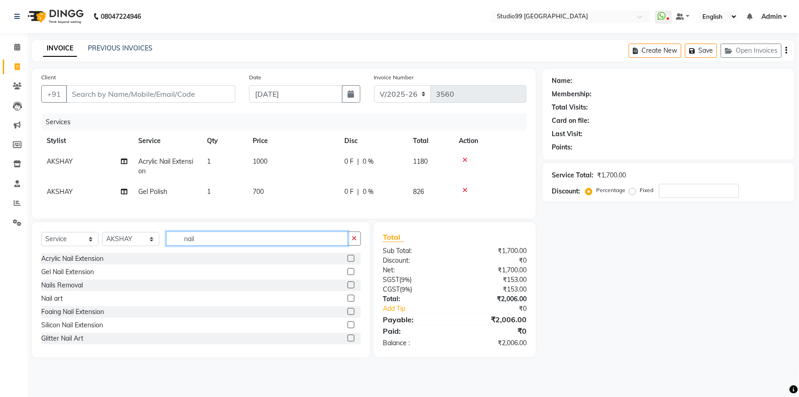
type input "nail"
click at [348, 301] on label at bounding box center [351, 297] width 7 height 7
click at [348, 301] on input "checkbox" at bounding box center [351, 298] width 6 height 6
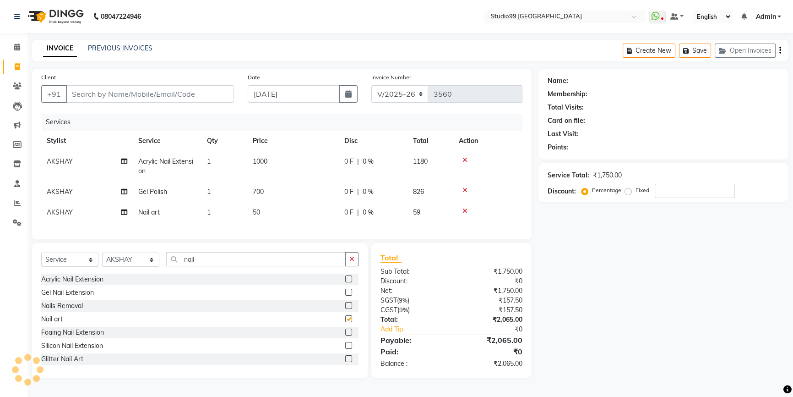
checkbox input "false"
click at [261, 212] on td "50" at bounding box center [293, 212] width 92 height 21
select select "83728"
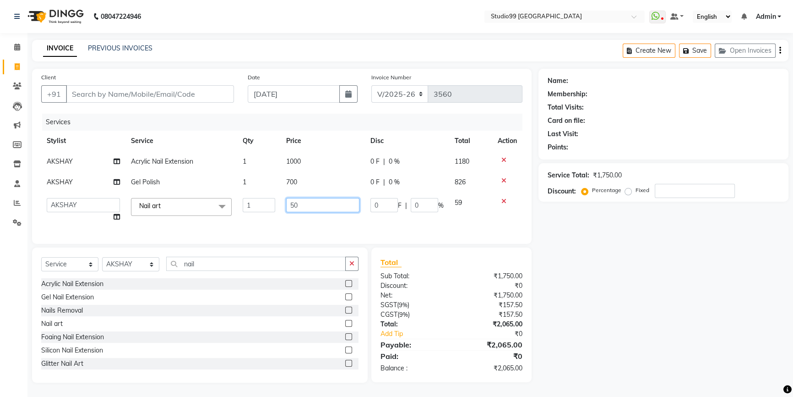
drag, startPoint x: 298, startPoint y: 206, endPoint x: 258, endPoint y: 208, distance: 39.9
click at [288, 207] on input "50" at bounding box center [322, 205] width 73 height 14
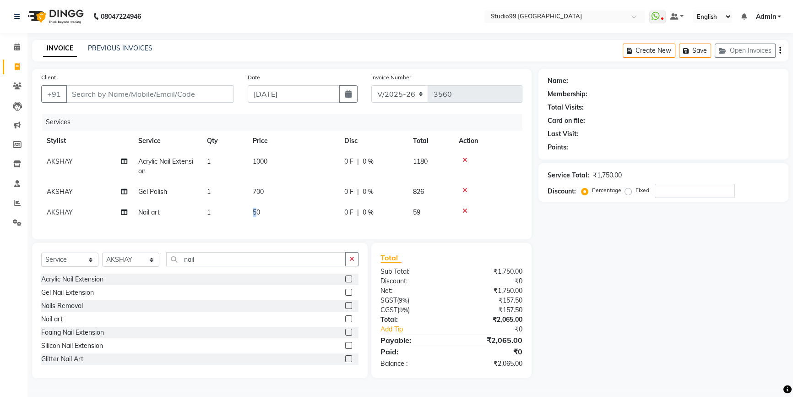
drag, startPoint x: 256, startPoint y: 206, endPoint x: 238, endPoint y: 207, distance: 17.9
click at [211, 212] on td "1" at bounding box center [224, 212] width 46 height 21
select select "83728"
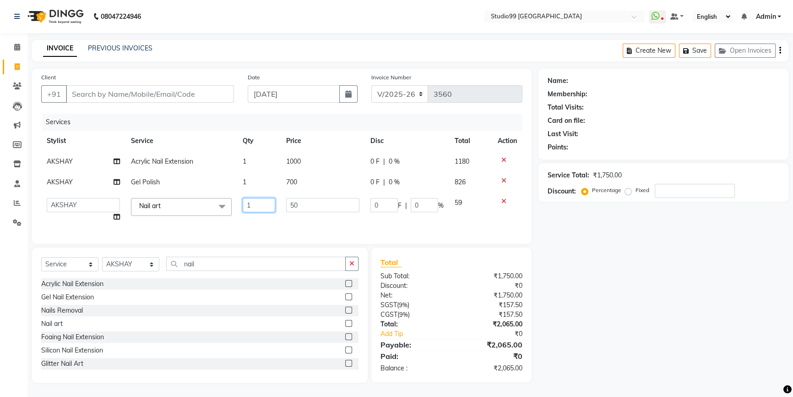
drag, startPoint x: 252, startPoint y: 206, endPoint x: 241, endPoint y: 206, distance: 10.5
click at [241, 206] on td "1" at bounding box center [259, 209] width 44 height 35
type input "4"
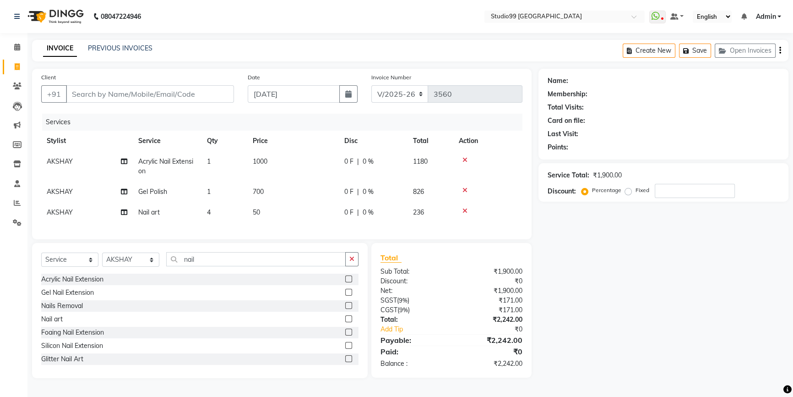
click at [311, 226] on div "Services Stylist Service Qty Price Disc Total Action AKSHAY Acrylic Nail Extens…" at bounding box center [281, 172] width 481 height 116
click at [260, 193] on span "700" at bounding box center [258, 191] width 11 height 8
select select "83728"
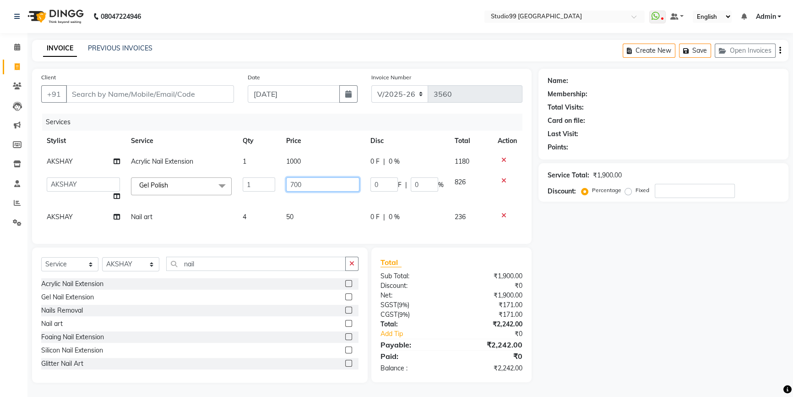
drag, startPoint x: 304, startPoint y: 183, endPoint x: 270, endPoint y: 183, distance: 34.3
click at [270, 183] on tr "Admin AKSHAY AMARJIT Dina GOUTAM Gulshan mahi Nobil Hasan Rafeeq Raj Rima Dey S…" at bounding box center [281, 189] width 481 height 35
type input "1100"
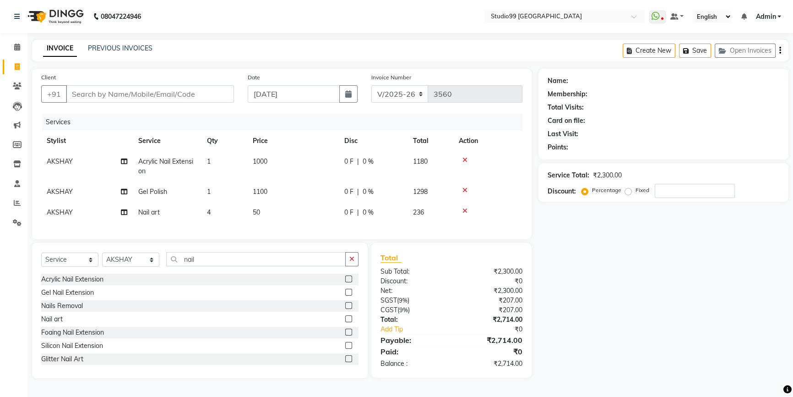
click at [294, 216] on td "50" at bounding box center [293, 212] width 92 height 21
select select "83728"
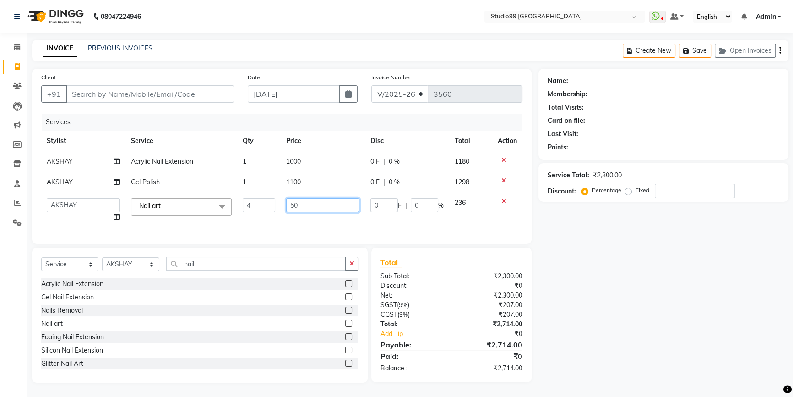
drag, startPoint x: 298, startPoint y: 204, endPoint x: 278, endPoint y: 203, distance: 19.7
click at [278, 203] on tr "Admin AKSHAY AMARJIT Dina GOUTAM Gulshan mahi Nobil Hasan Rafeeq Raj Rima Dey S…" at bounding box center [281, 209] width 481 height 35
type input "100"
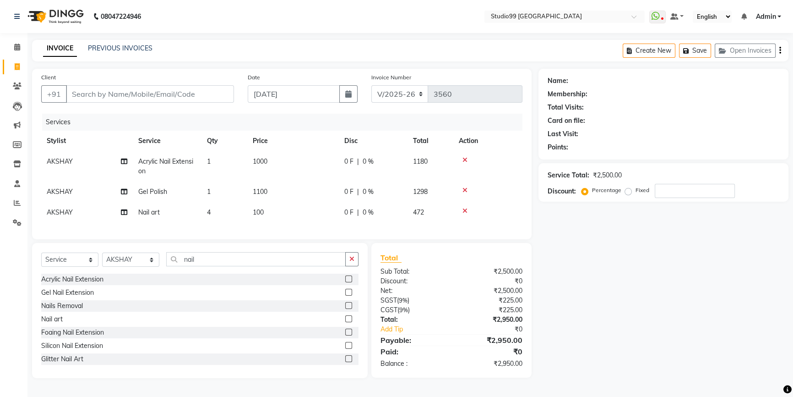
click at [285, 224] on div "Services Stylist Service Qty Price Disc Total Action AKSHAY Acrylic Nail Extens…" at bounding box center [281, 172] width 481 height 116
drag, startPoint x: 108, startPoint y: 93, endPoint x: 101, endPoint y: 95, distance: 7.2
click at [107, 93] on input "Client" at bounding box center [150, 93] width 168 height 17
type input "9"
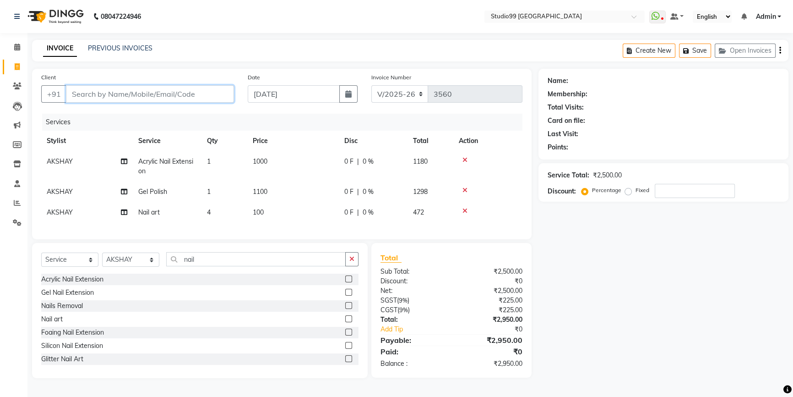
type input "0"
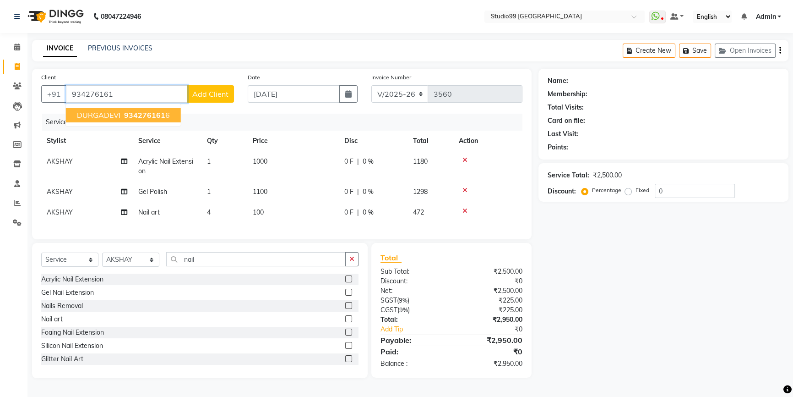
click at [148, 117] on span "934276161" at bounding box center [144, 114] width 41 height 9
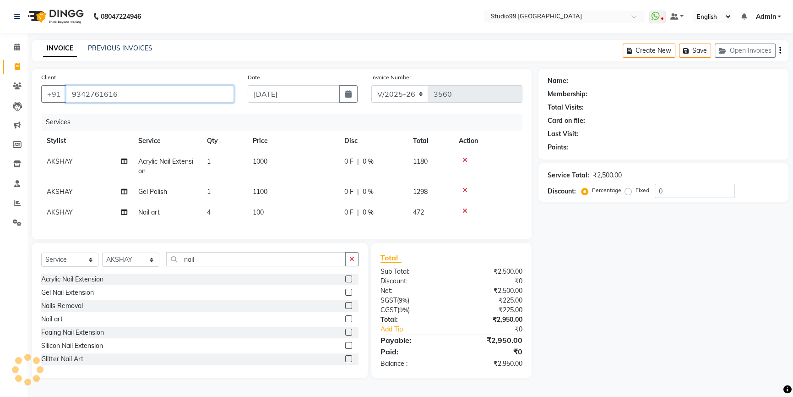
type input "9342761616"
select select "2: Object"
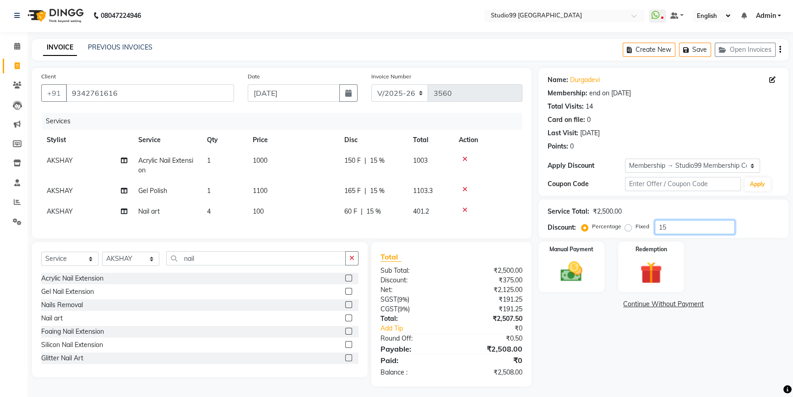
drag, startPoint x: 678, startPoint y: 228, endPoint x: 626, endPoint y: 230, distance: 51.8
click at [626, 230] on div "Percentage Fixed 15" at bounding box center [659, 227] width 152 height 14
type input "0"
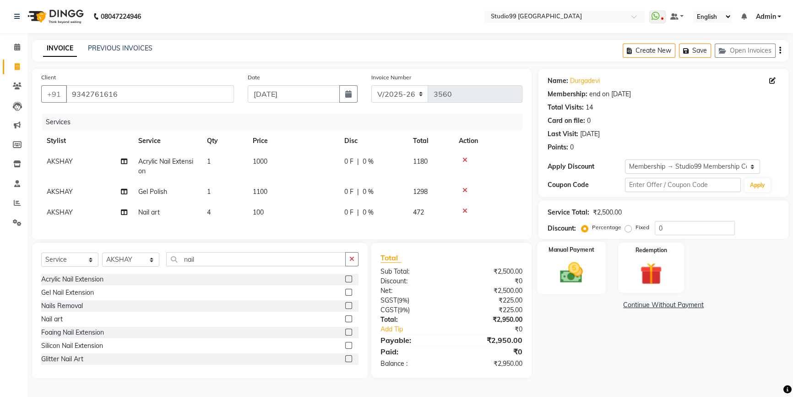
drag, startPoint x: 584, startPoint y: 265, endPoint x: 590, endPoint y: 271, distance: 8.4
click at [584, 265] on img at bounding box center [571, 272] width 37 height 26
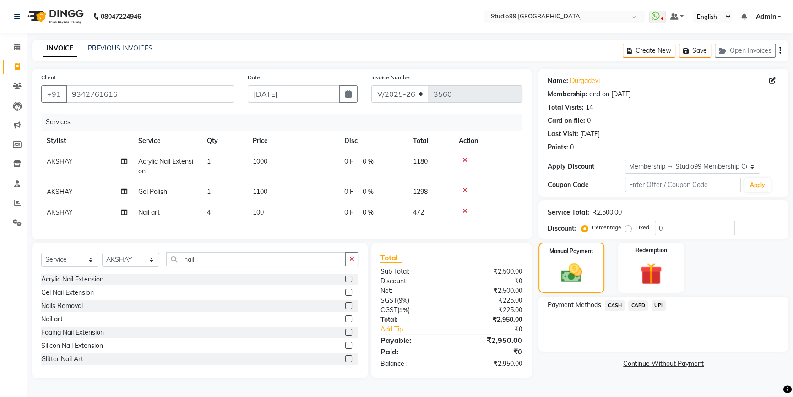
click at [660, 307] on span "UPI" at bounding box center [659, 305] width 14 height 11
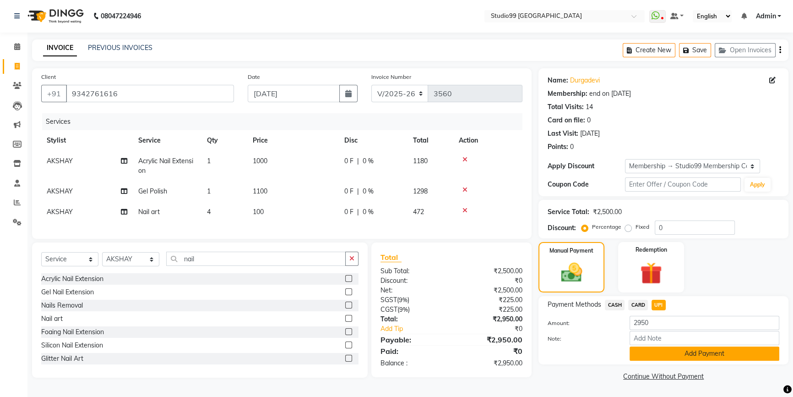
click at [652, 353] on button "Add Payment" at bounding box center [705, 353] width 150 height 14
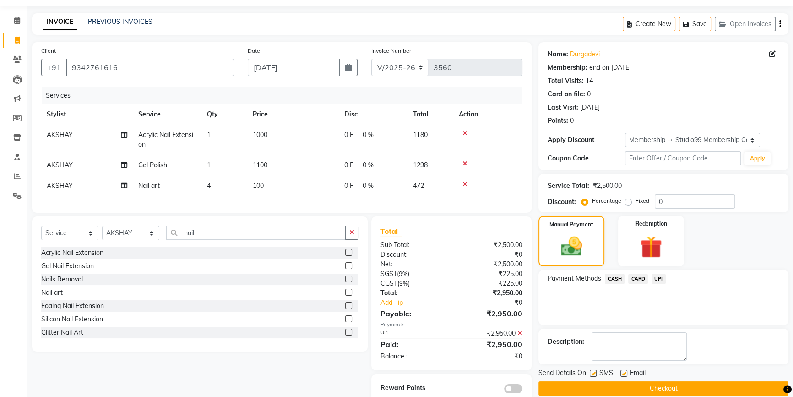
scroll to position [52, 0]
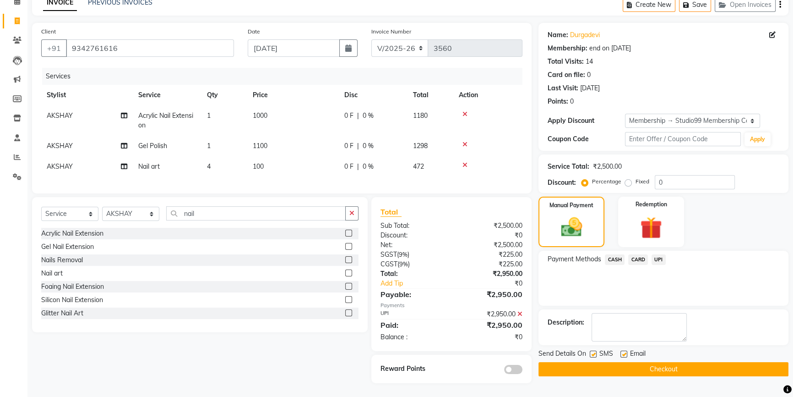
click at [623, 362] on button "Checkout" at bounding box center [664, 369] width 250 height 14
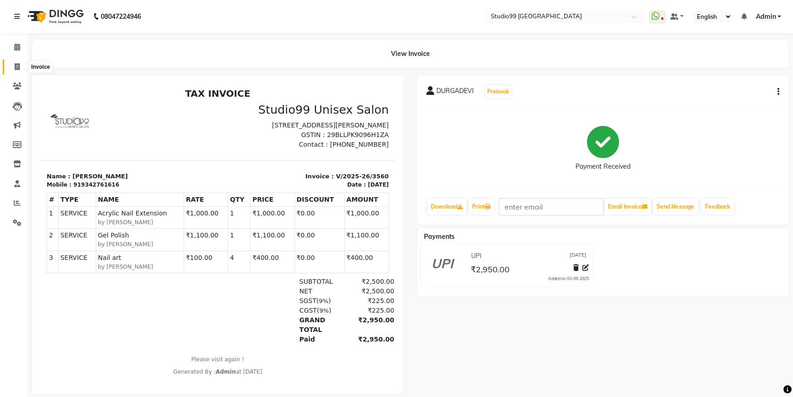
click at [20, 65] on span at bounding box center [17, 67] width 16 height 11
select select "6042"
select select "service"
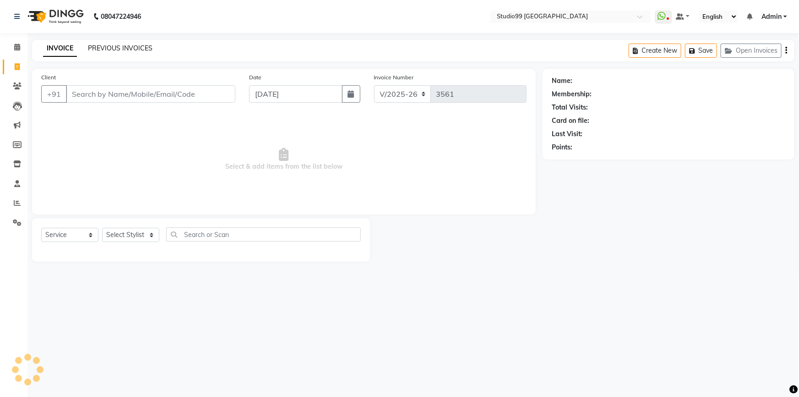
click at [131, 44] on link "PREVIOUS INVOICES" at bounding box center [120, 48] width 65 height 8
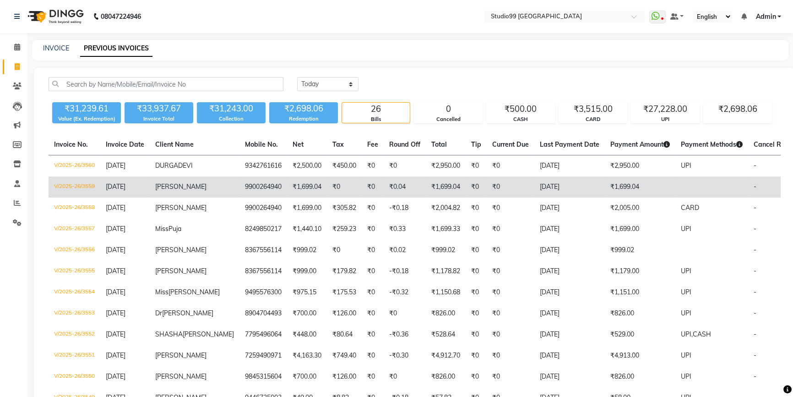
click at [169, 186] on span "[PERSON_NAME]" at bounding box center [180, 186] width 51 height 8
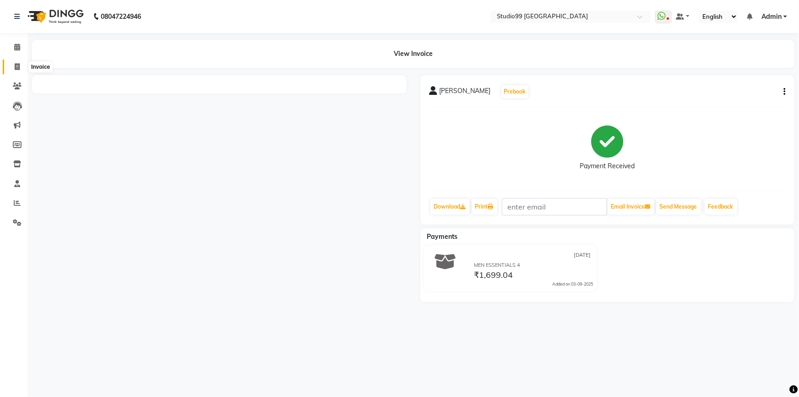
click at [13, 70] on span at bounding box center [17, 67] width 16 height 11
select select "service"
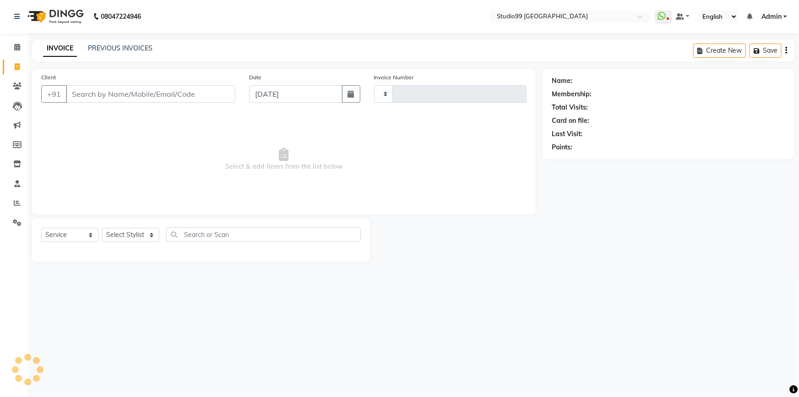
type input "3561"
select select "6042"
click at [125, 44] on div "PREVIOUS INVOICES" at bounding box center [120, 49] width 65 height 10
click at [125, 47] on link "PREVIOUS INVOICES" at bounding box center [120, 48] width 65 height 8
